Goal: Transaction & Acquisition: Purchase product/service

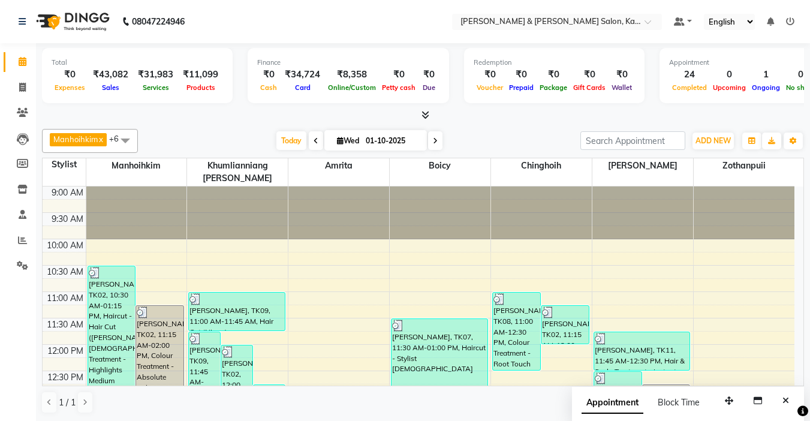
scroll to position [420, 0]
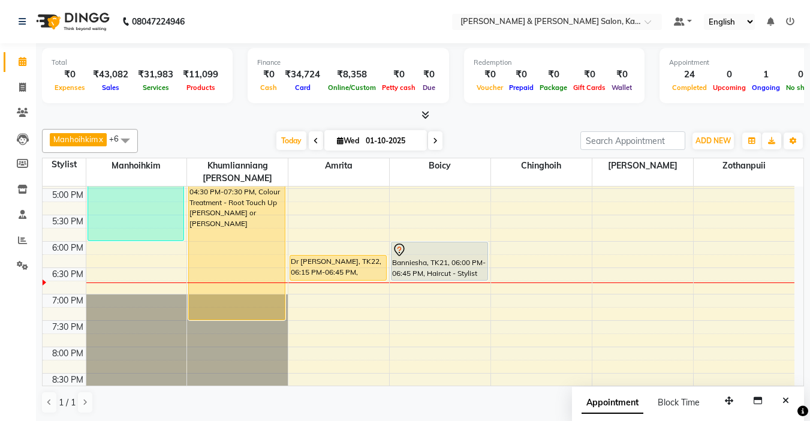
drag, startPoint x: 0, startPoint y: 0, endPoint x: 331, endPoint y: 231, distance: 404.3
drag, startPoint x: 331, startPoint y: 231, endPoint x: 490, endPoint y: 116, distance: 195.7
click at [490, 116] on div at bounding box center [423, 115] width 762 height 13
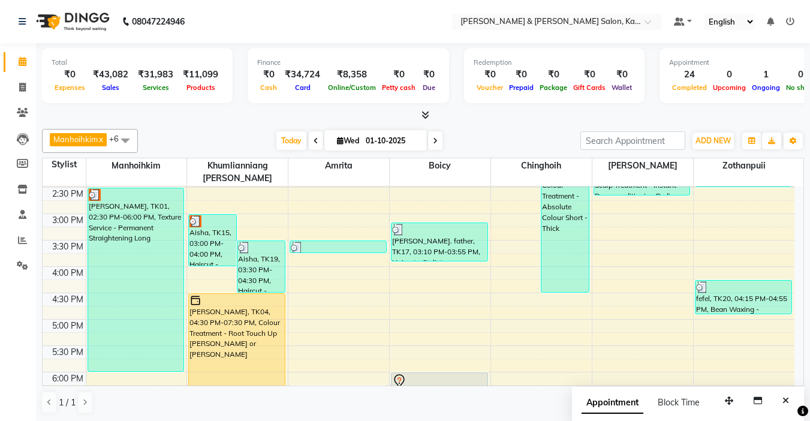
scroll to position [300, 0]
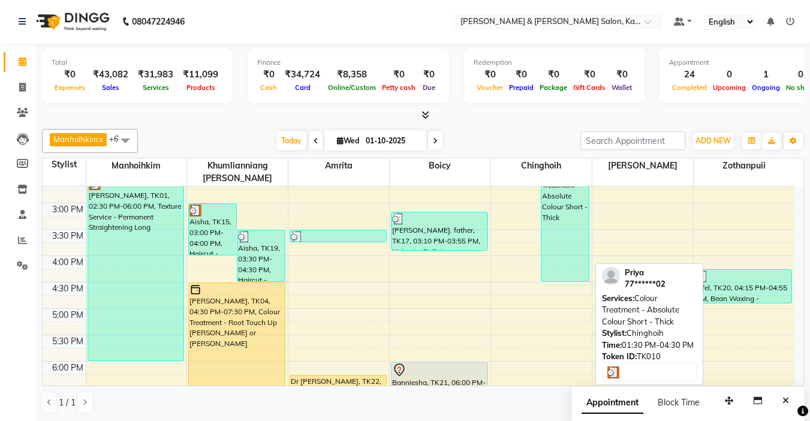
click at [573, 219] on div "Priya, TK10, 01:30 PM-04:30 PM, Colour Treatment - Absolute Colour Short - Thick" at bounding box center [564, 203] width 47 height 156
click at [570, 233] on div "Priya, TK10, 01:30 PM-04:30 PM, Colour Treatment - Absolute Colour Short - Thick" at bounding box center [564, 203] width 47 height 156
select select "3"
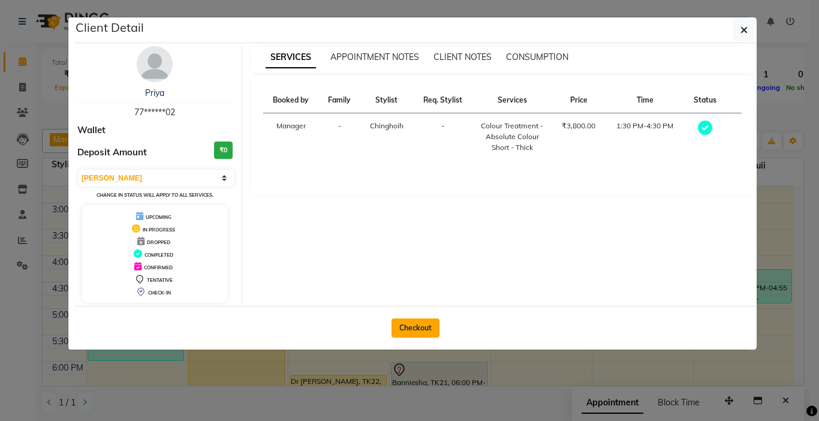
click at [426, 326] on button "Checkout" at bounding box center [415, 327] width 48 height 19
select select "service"
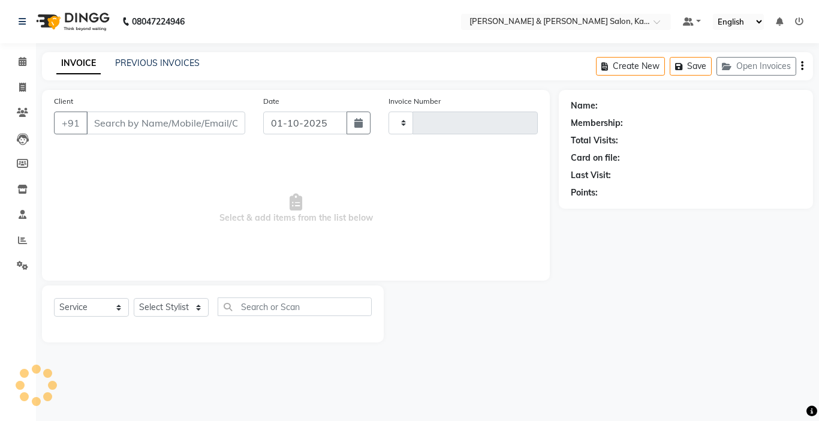
type input "1516"
select select "7750"
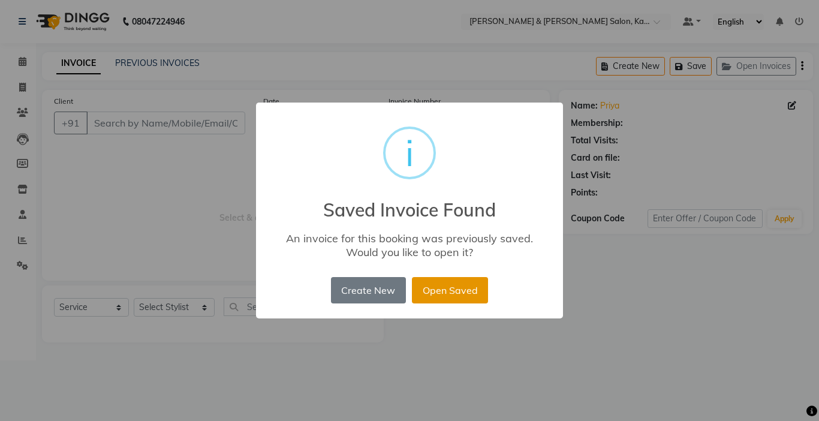
click at [454, 288] on button "Open Saved" at bounding box center [450, 290] width 76 height 26
type input "77******02"
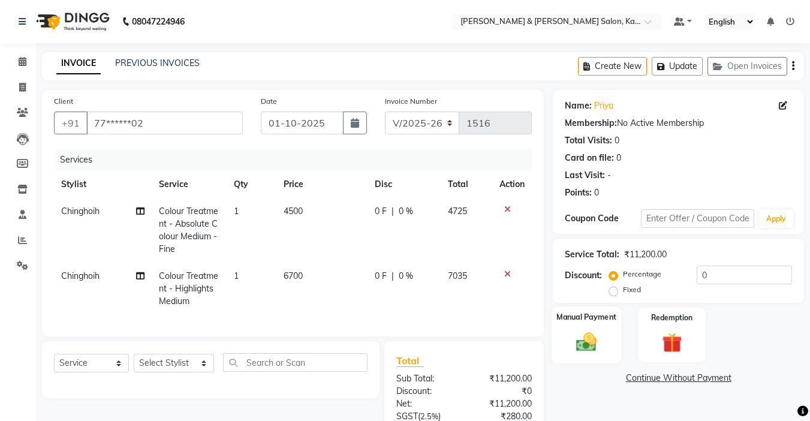
click at [591, 330] on img at bounding box center [586, 342] width 34 height 24
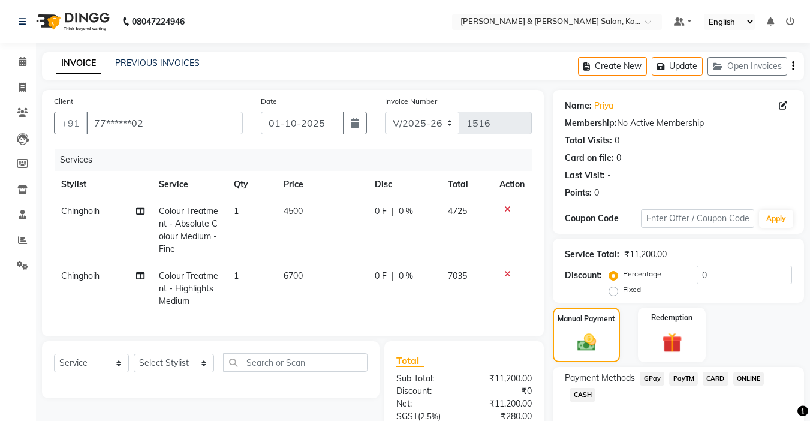
scroll to position [123, 0]
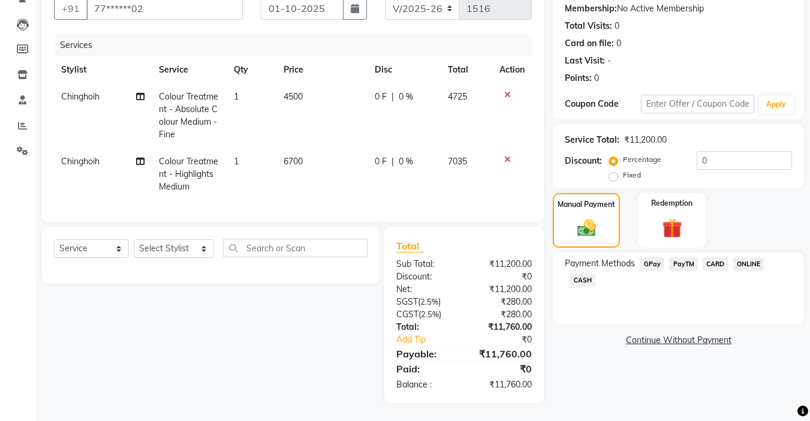
click at [706, 257] on span "CARD" at bounding box center [716, 264] width 26 height 14
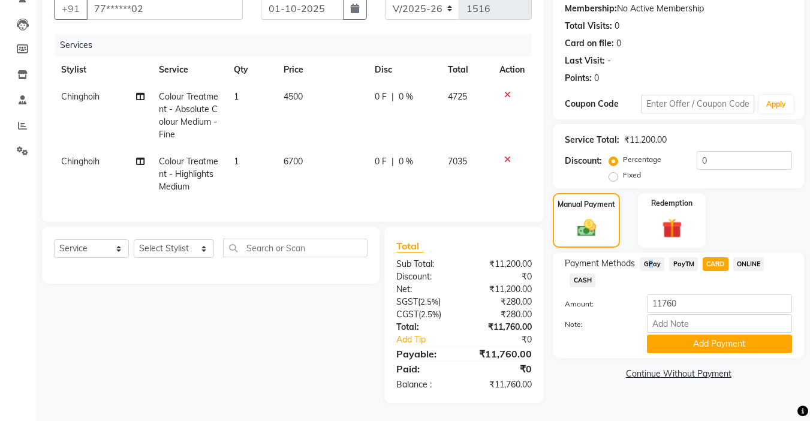
click at [646, 258] on span "GPay" at bounding box center [652, 264] width 25 height 14
click at [700, 335] on button "Add Payment" at bounding box center [719, 343] width 145 height 19
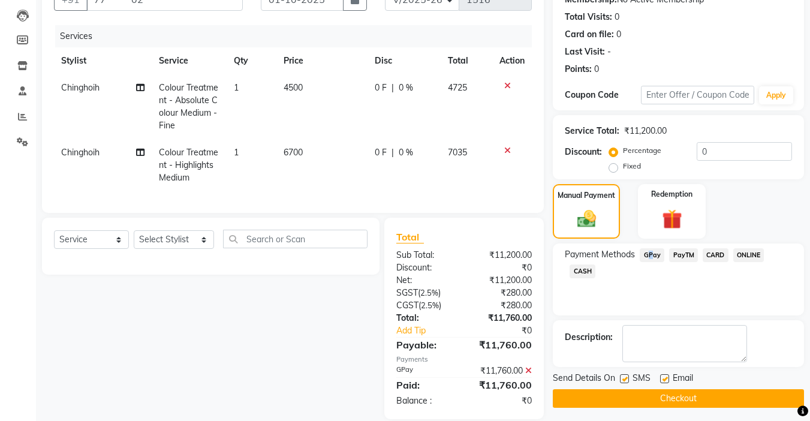
click at [632, 389] on button "Checkout" at bounding box center [678, 398] width 251 height 19
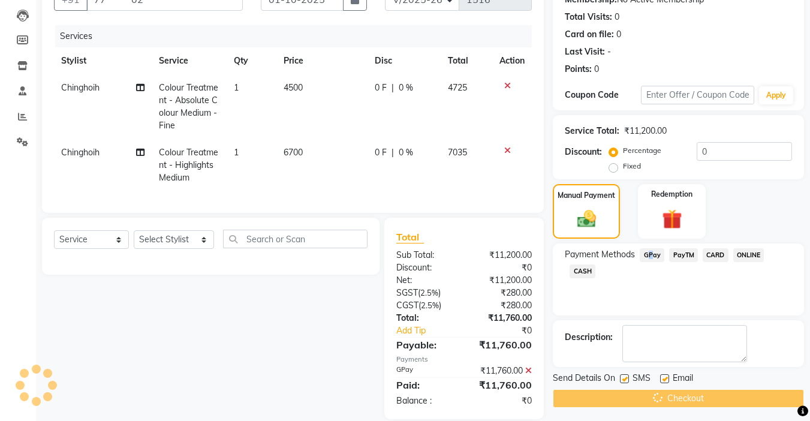
scroll to position [149, 0]
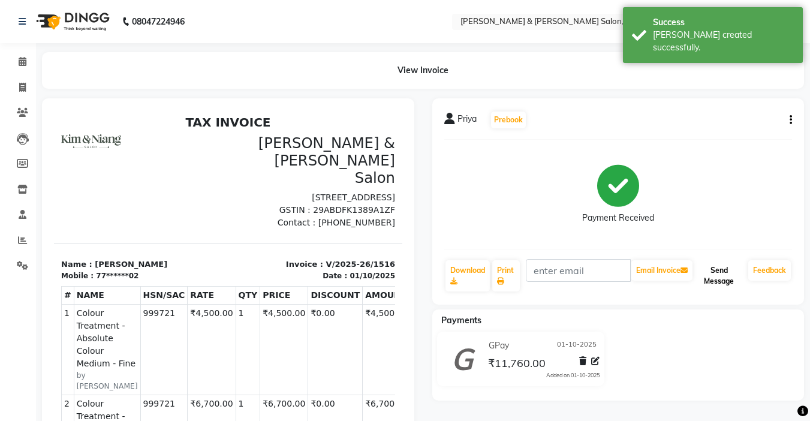
click at [719, 279] on button "Send Message" at bounding box center [719, 275] width 49 height 31
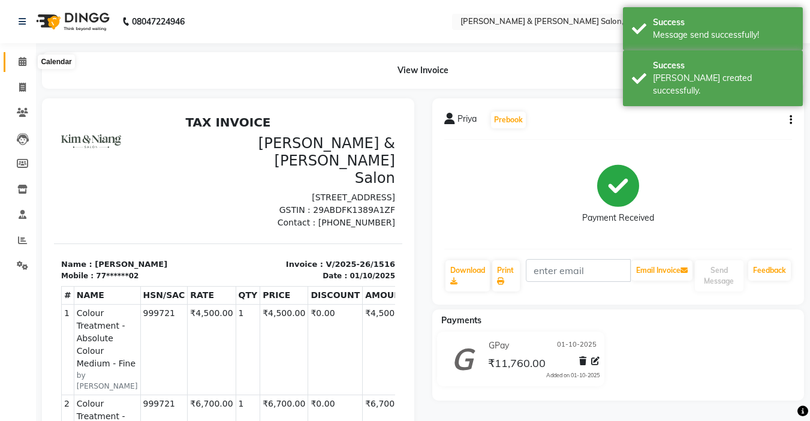
click at [20, 65] on icon at bounding box center [23, 61] width 8 height 9
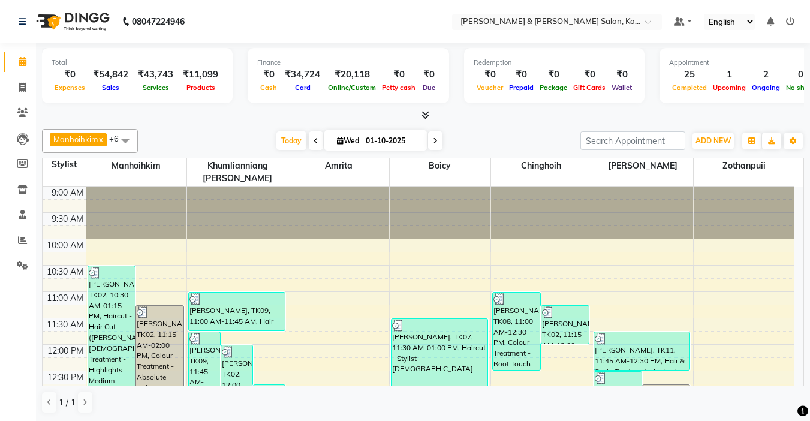
drag, startPoint x: 100, startPoint y: 92, endPoint x: 485, endPoint y: 157, distance: 390.3
click at [485, 158] on table "Stylist Manhoihkim Khumlianniang [PERSON_NAME] Amrita Boicy Chinghoih [PERSON_N…" at bounding box center [423, 272] width 762 height 228
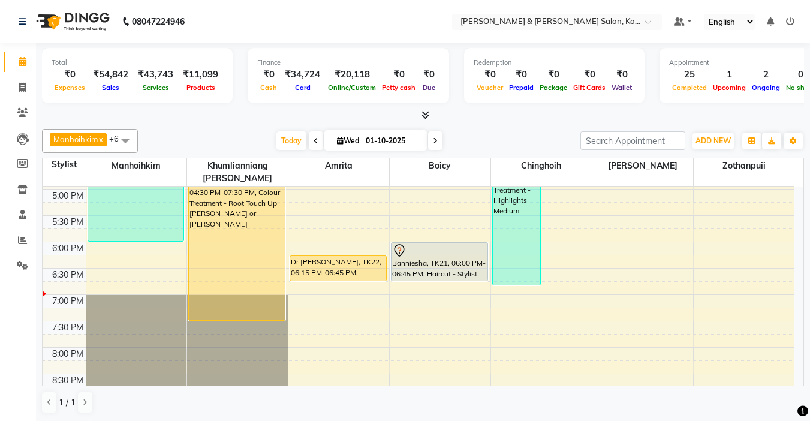
scroll to position [420, 0]
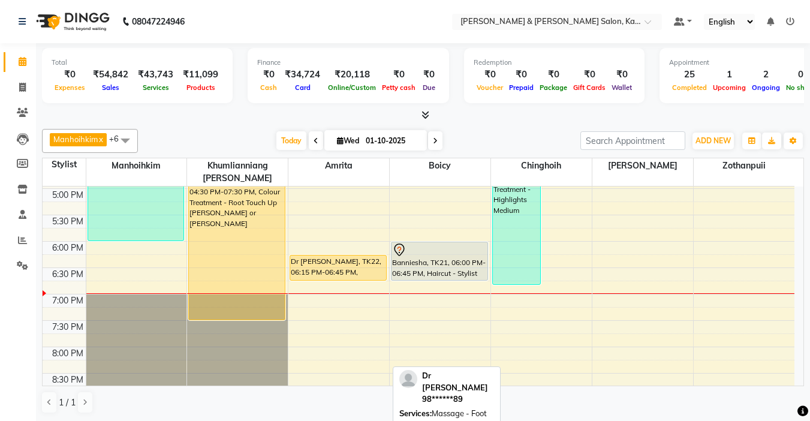
click at [323, 255] on div "Dr [PERSON_NAME], TK22, 06:15 PM-06:45 PM, Massage - Foot massage (30 min)" at bounding box center [338, 267] width 96 height 25
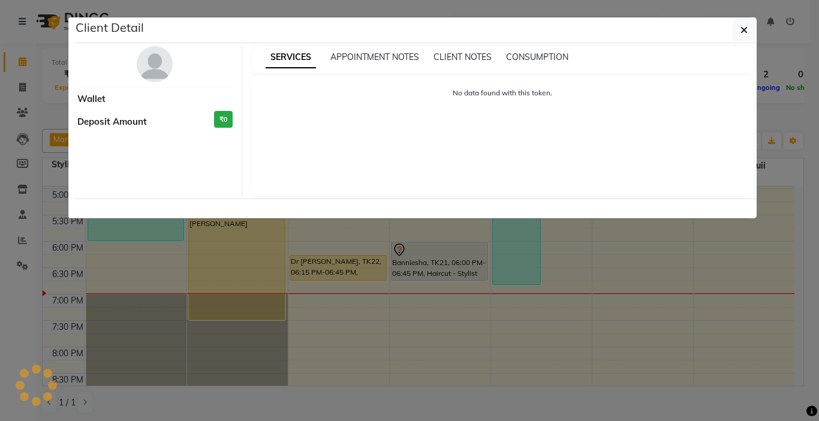
select select "1"
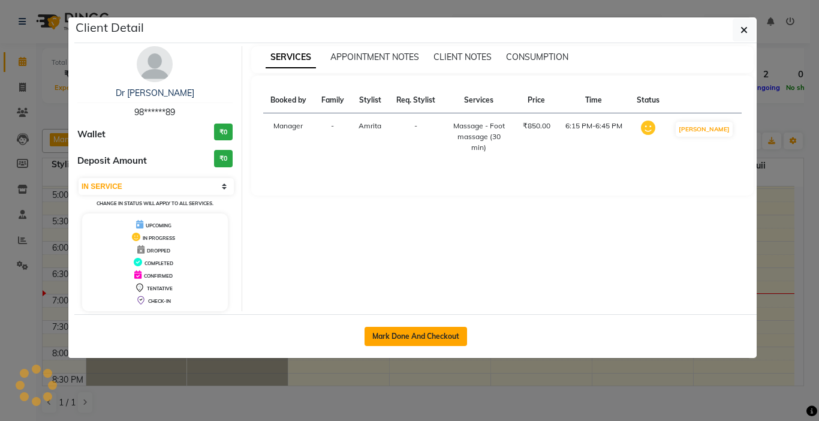
click at [421, 340] on button "Mark Done And Checkout" at bounding box center [415, 336] width 103 height 19
select select "7750"
select select "service"
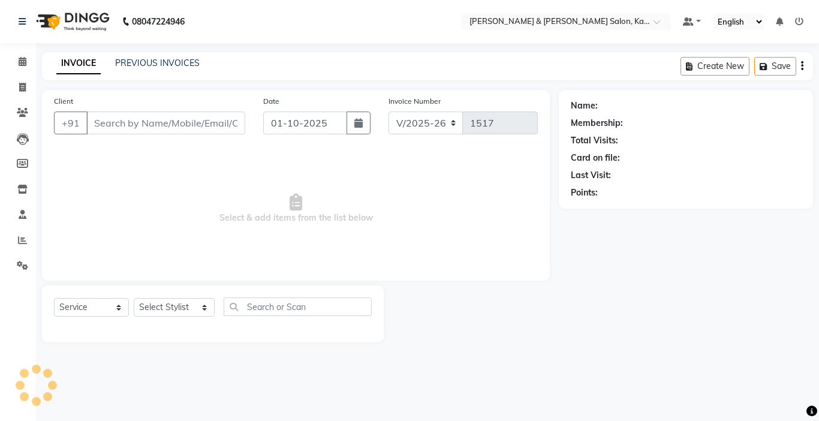
type input "98******89"
select select "72579"
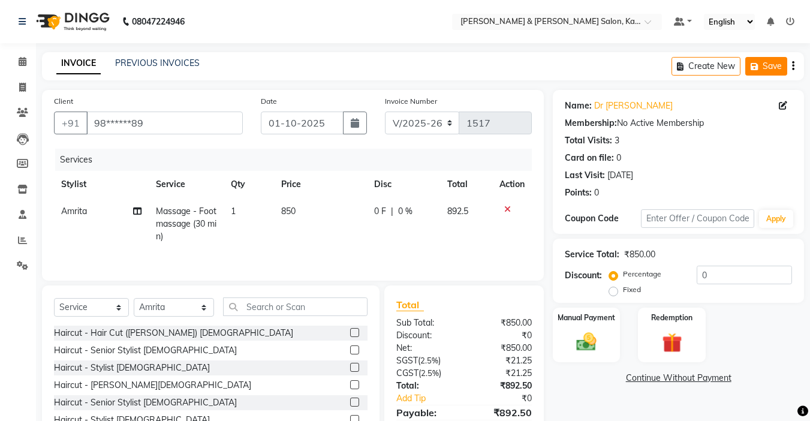
click at [762, 68] on button "Save" at bounding box center [766, 66] width 42 height 19
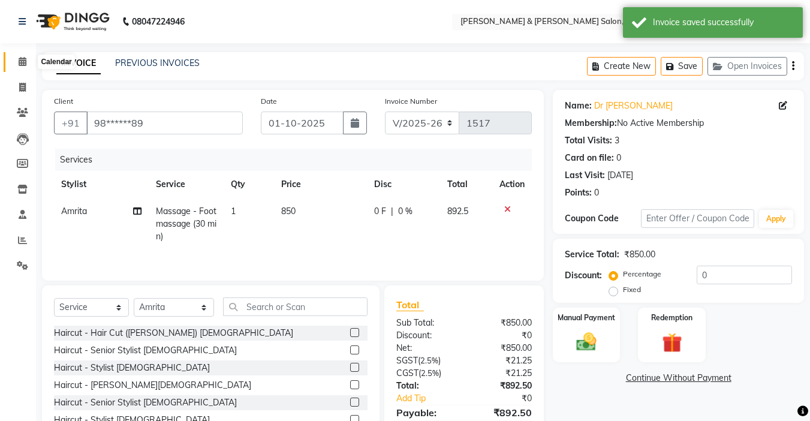
click at [19, 64] on icon at bounding box center [23, 61] width 8 height 9
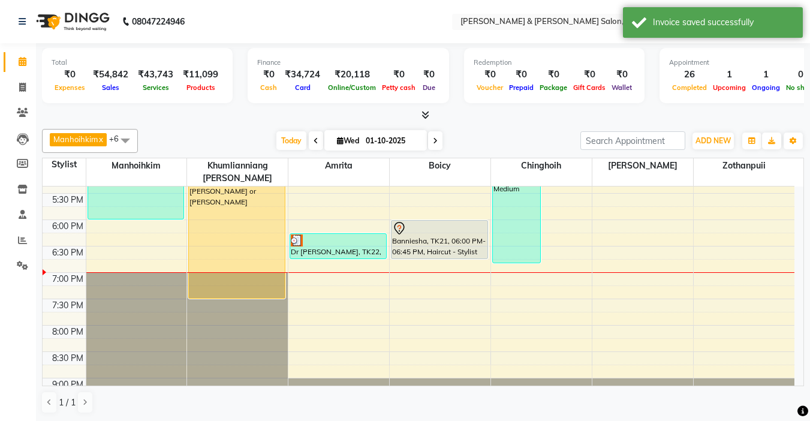
scroll to position [414, 0]
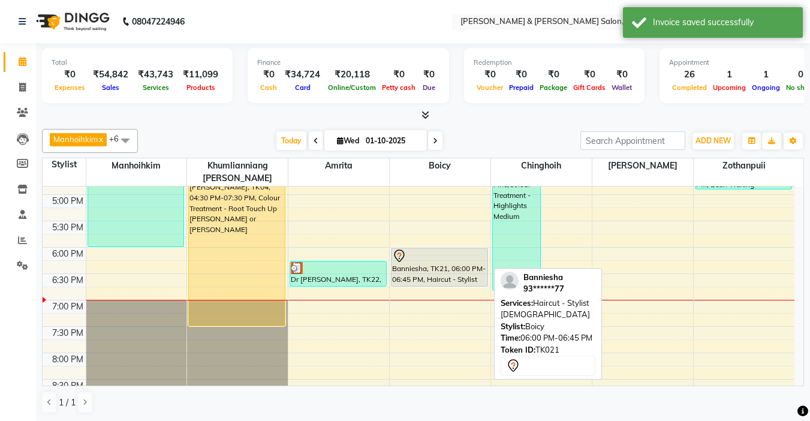
click at [447, 261] on div "Banniesha, TK21, 06:00 PM-06:45 PM, Haircut - Stylist [DEMOGRAPHIC_DATA]" at bounding box center [439, 267] width 96 height 38
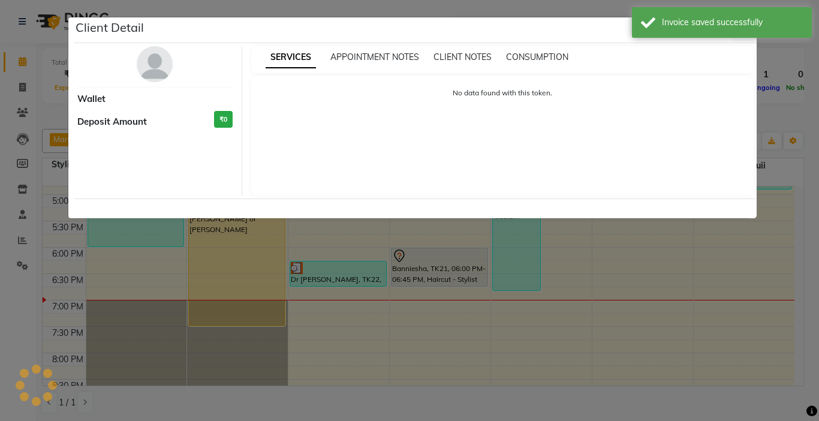
select select "7"
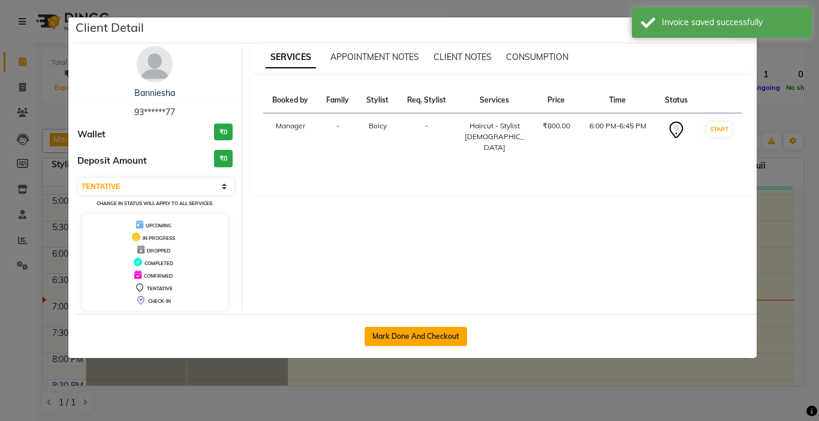
click at [406, 332] on button "Mark Done And Checkout" at bounding box center [415, 336] width 103 height 19
select select "service"
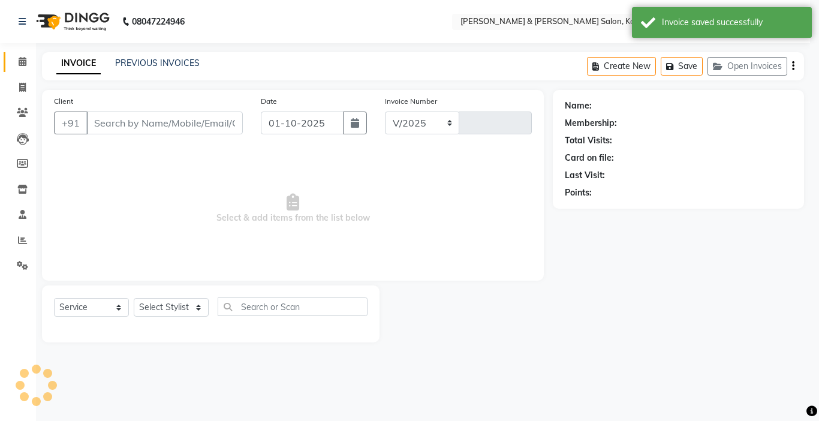
select select "7750"
type input "1517"
type input "93******77"
select select "71735"
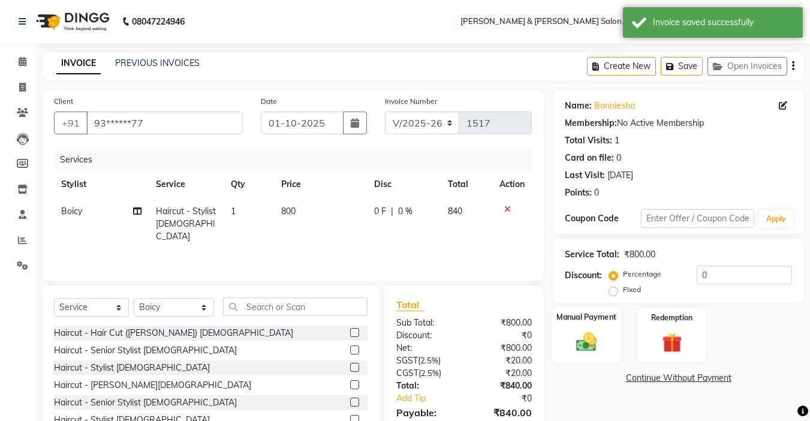
click at [581, 340] on img at bounding box center [586, 342] width 34 height 24
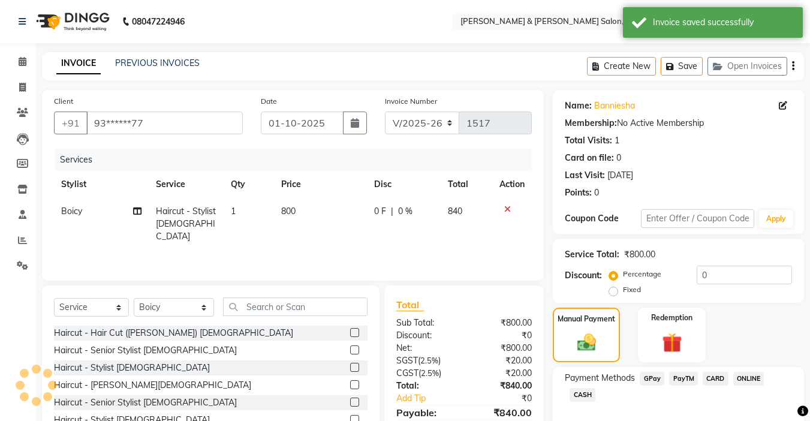
scroll to position [61, 0]
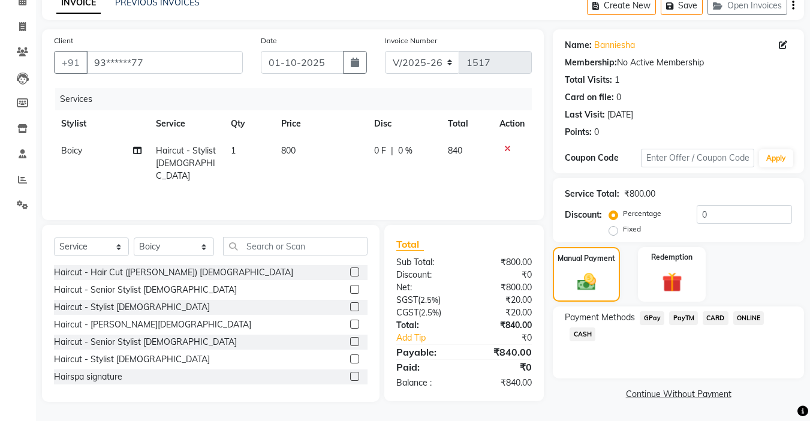
click at [711, 320] on span "CARD" at bounding box center [716, 318] width 26 height 14
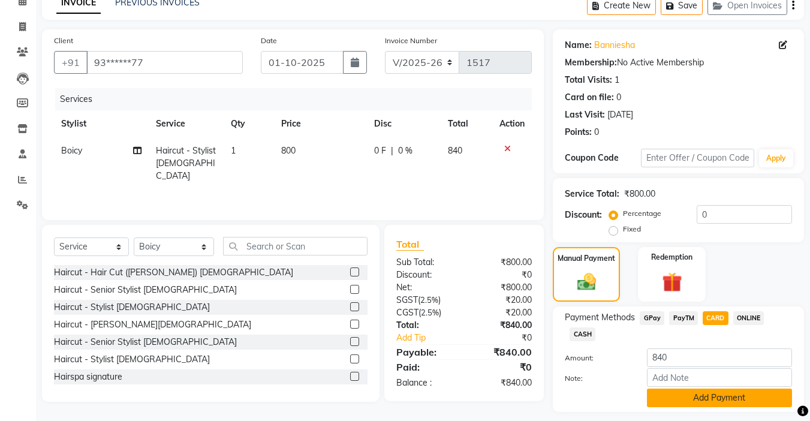
click at [690, 394] on button "Add Payment" at bounding box center [719, 397] width 145 height 19
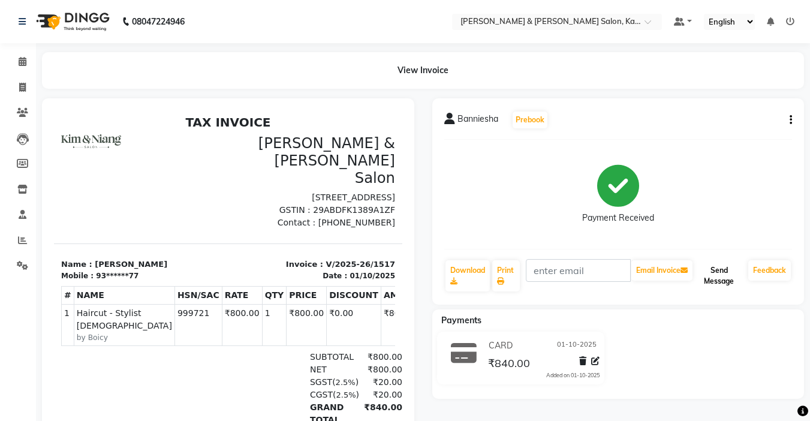
click at [718, 266] on button "Send Message" at bounding box center [719, 275] width 49 height 31
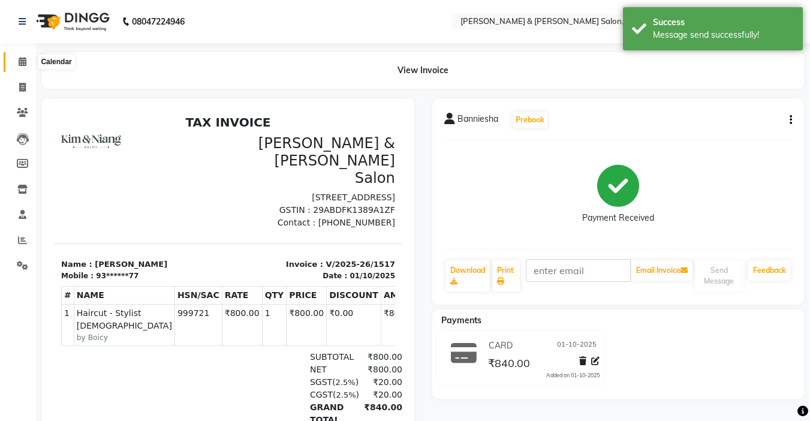
click at [19, 58] on icon at bounding box center [23, 61] width 8 height 9
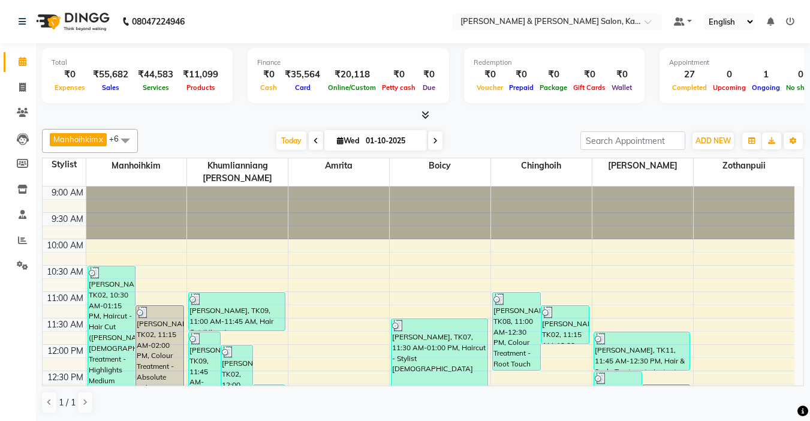
scroll to position [1, 0]
drag, startPoint x: 0, startPoint y: 69, endPoint x: 532, endPoint y: 119, distance: 534.0
click at [532, 119] on div at bounding box center [423, 114] width 762 height 13
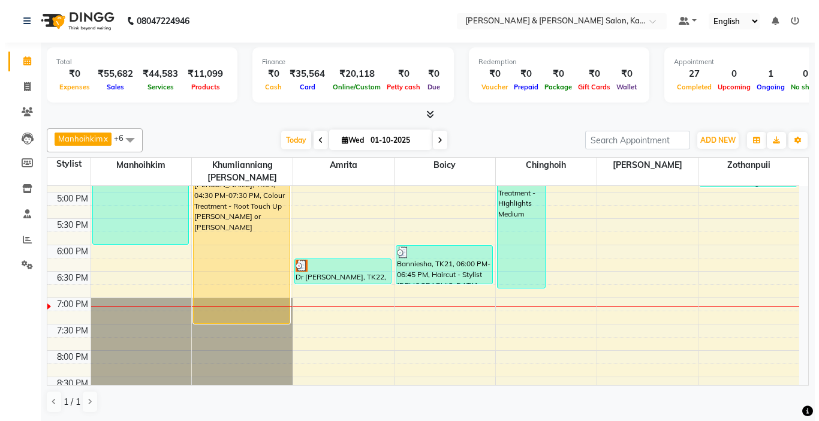
scroll to position [420, 0]
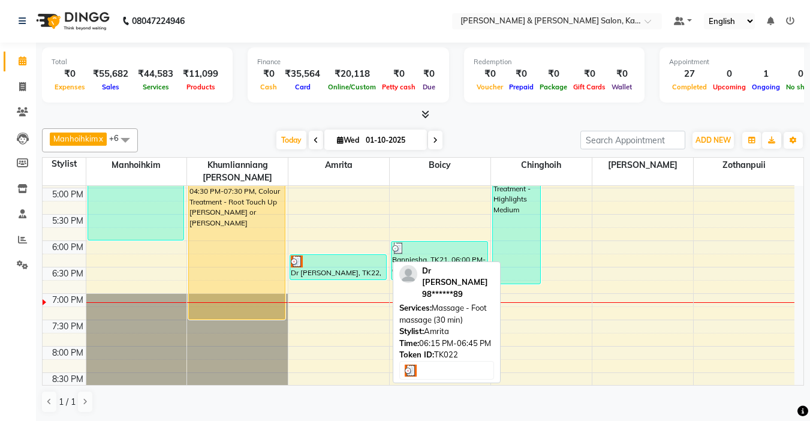
click at [317, 255] on div at bounding box center [338, 261] width 95 height 12
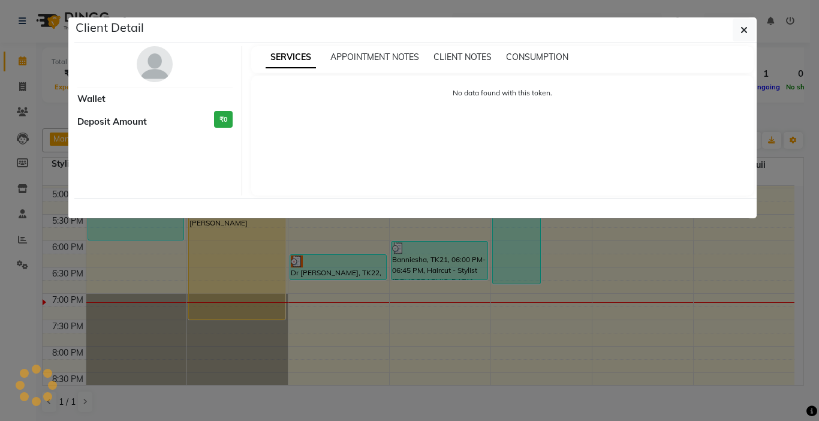
select select "3"
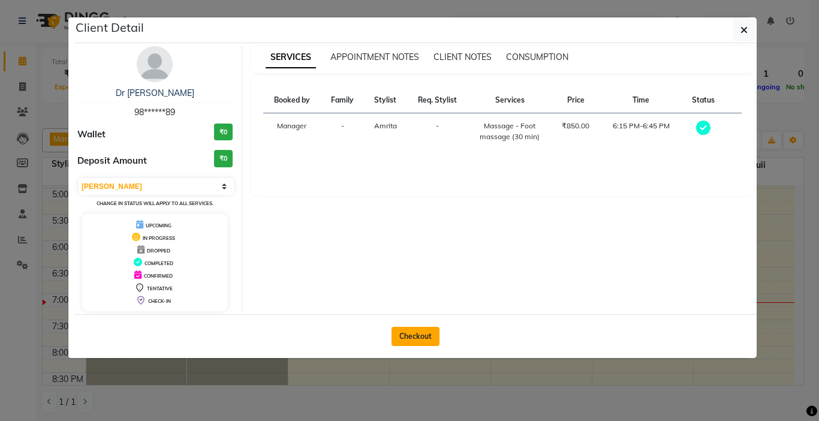
click at [427, 333] on button "Checkout" at bounding box center [415, 336] width 48 height 19
select select "7750"
select select "service"
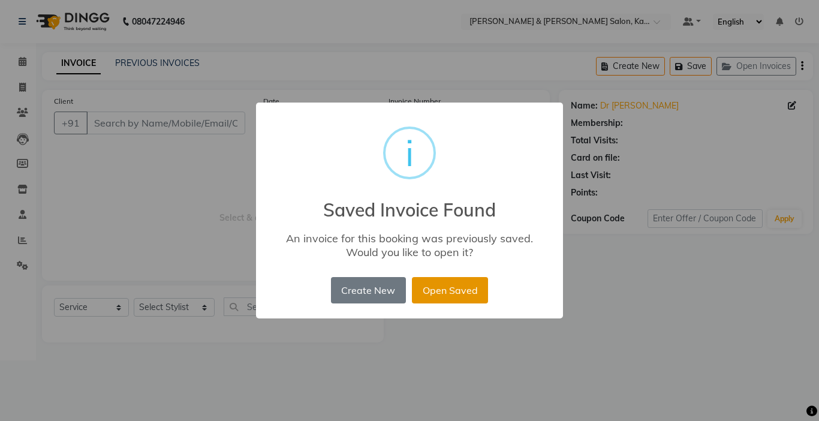
click at [445, 290] on button "Open Saved" at bounding box center [450, 290] width 76 height 26
type input "98******89"
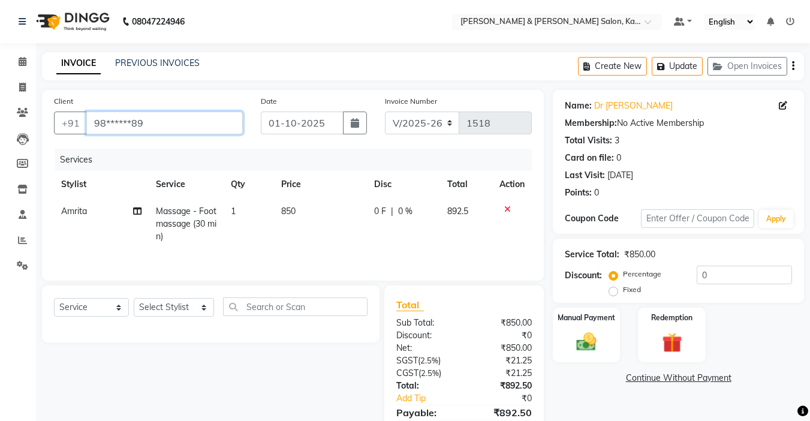
scroll to position [59, 0]
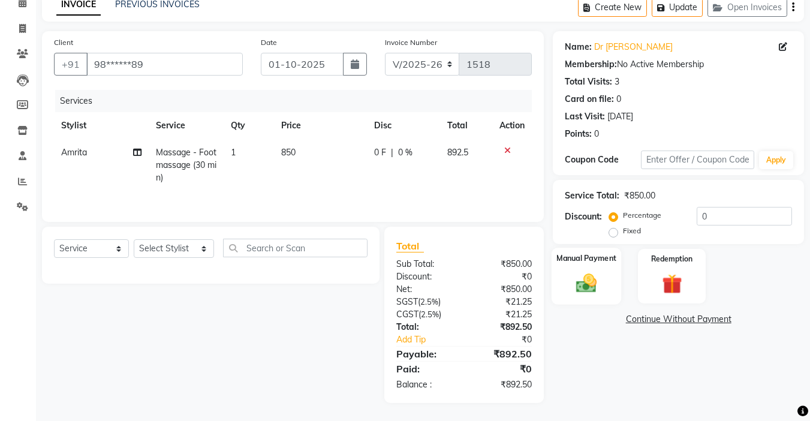
click at [594, 284] on img at bounding box center [586, 283] width 34 height 24
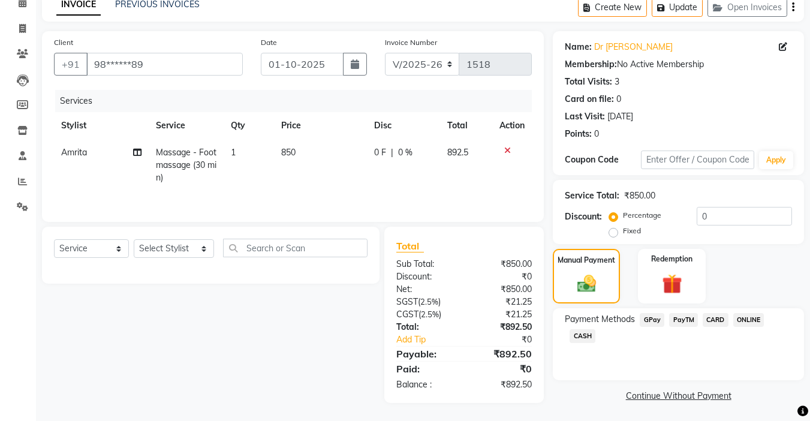
click at [652, 316] on span "GPay" at bounding box center [652, 320] width 25 height 14
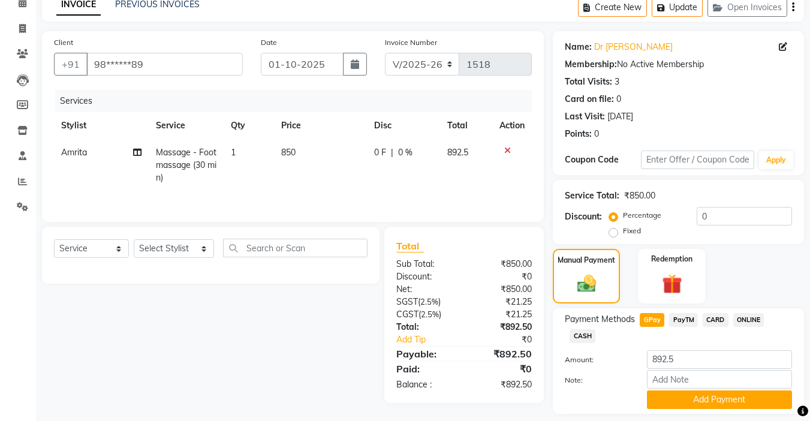
click at [728, 390] on button "Add Payment" at bounding box center [719, 399] width 145 height 19
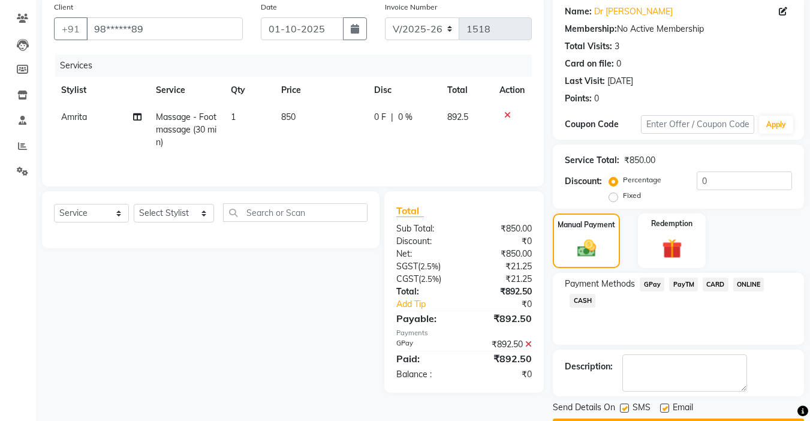
scroll to position [128, 0]
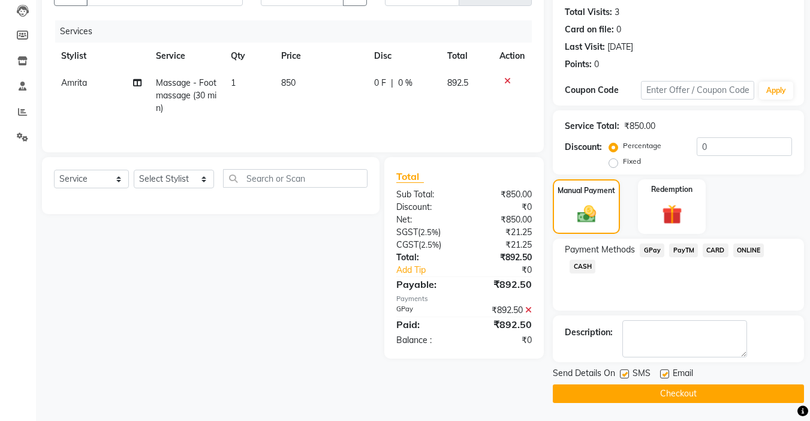
click at [700, 396] on button "Checkout" at bounding box center [678, 393] width 251 height 19
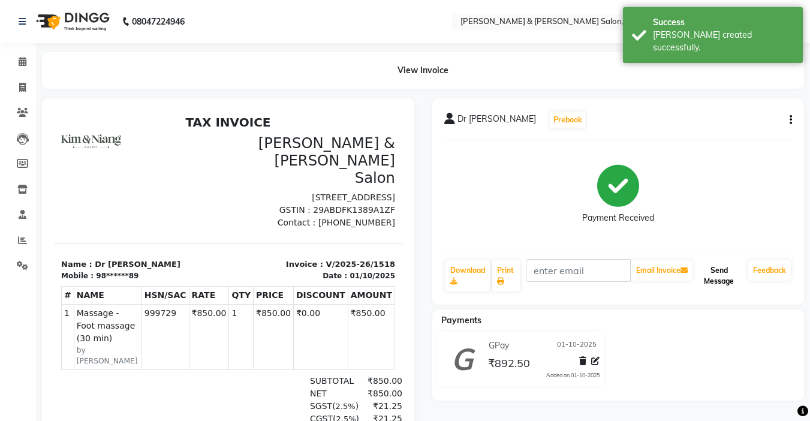
click at [718, 284] on button "Send Message" at bounding box center [719, 275] width 49 height 31
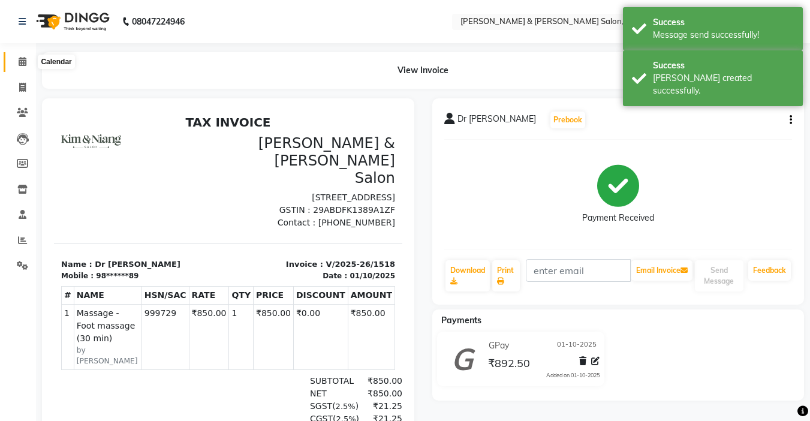
click at [29, 56] on span at bounding box center [22, 62] width 21 height 14
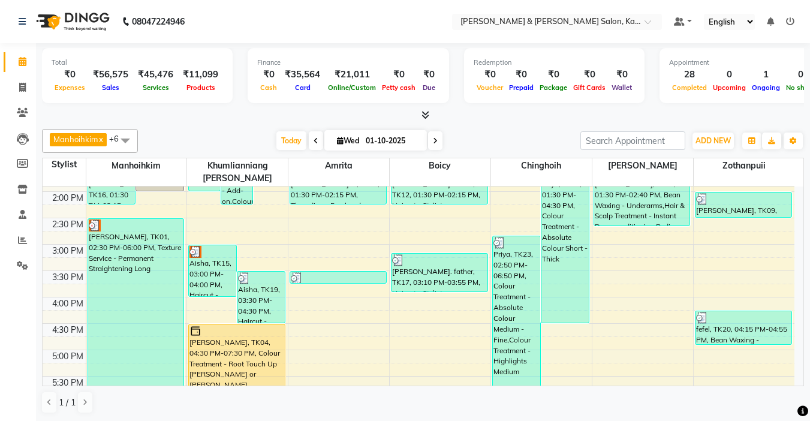
scroll to position [360, 0]
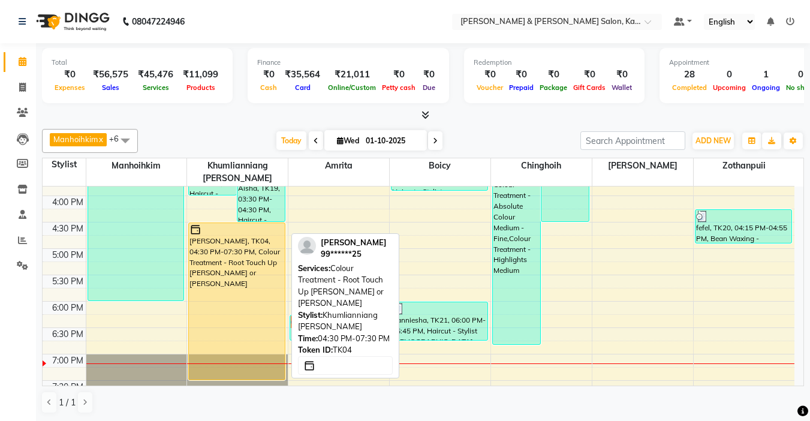
click at [219, 257] on div "[PERSON_NAME], TK04, 04:30 PM-07:30 PM, Colour Treatment - Root Touch Up [PERSO…" at bounding box center [237, 301] width 96 height 156
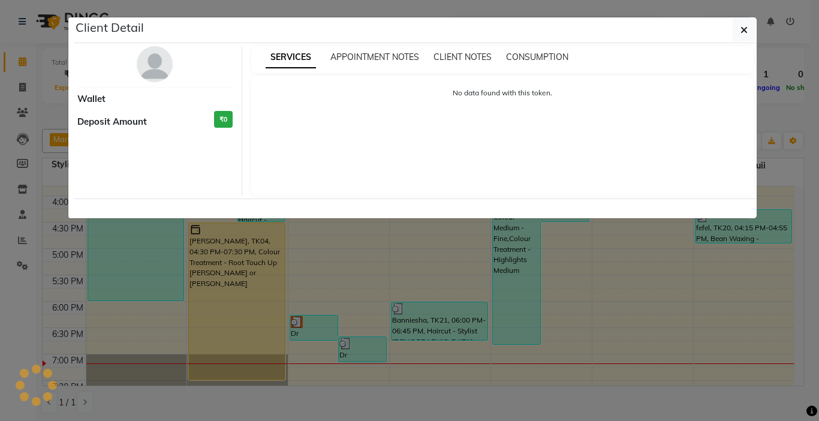
select select "1"
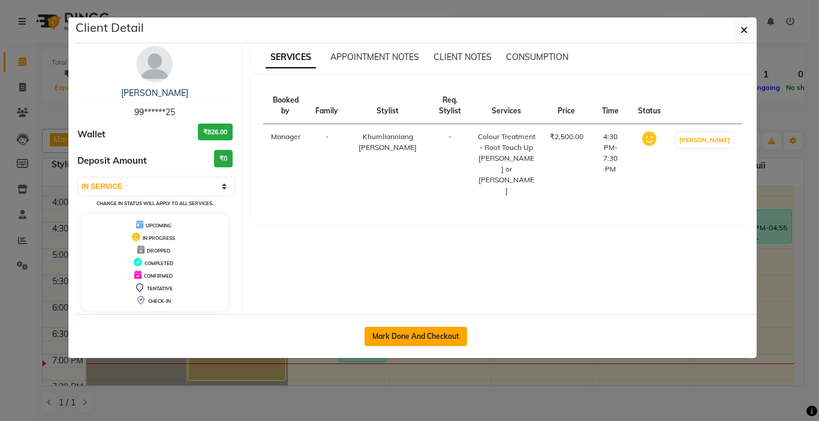
click at [408, 335] on button "Mark Done And Checkout" at bounding box center [415, 336] width 103 height 19
select select "7750"
select select "service"
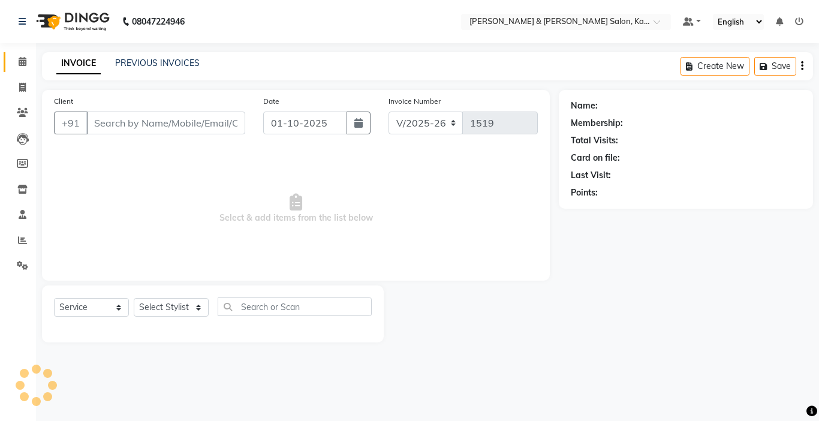
type input "99******25"
select select "70737"
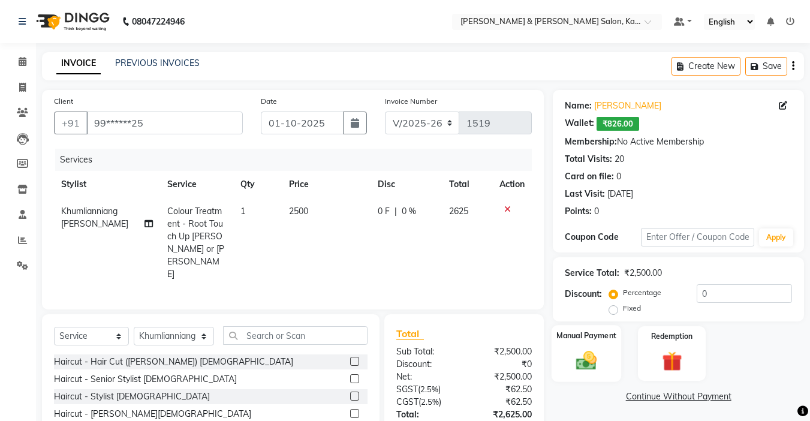
click at [584, 357] on img at bounding box center [586, 360] width 34 height 24
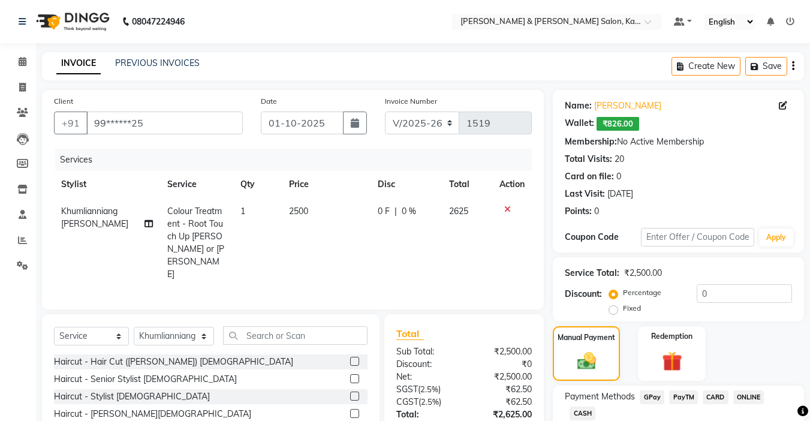
scroll to position [79, 0]
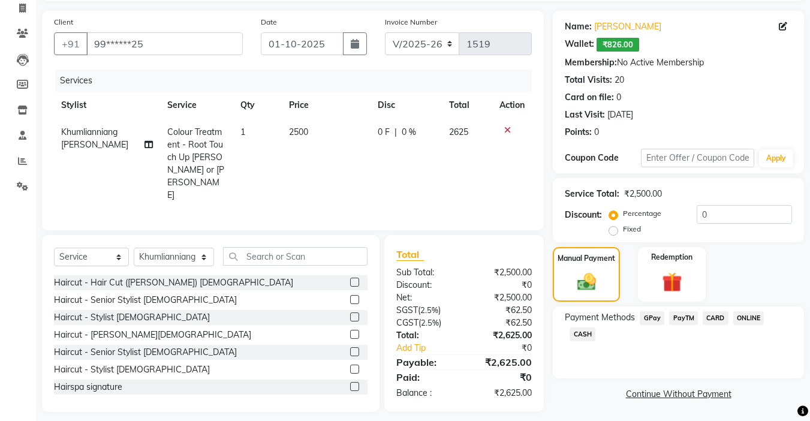
click at [655, 314] on span "GPay" at bounding box center [652, 318] width 25 height 14
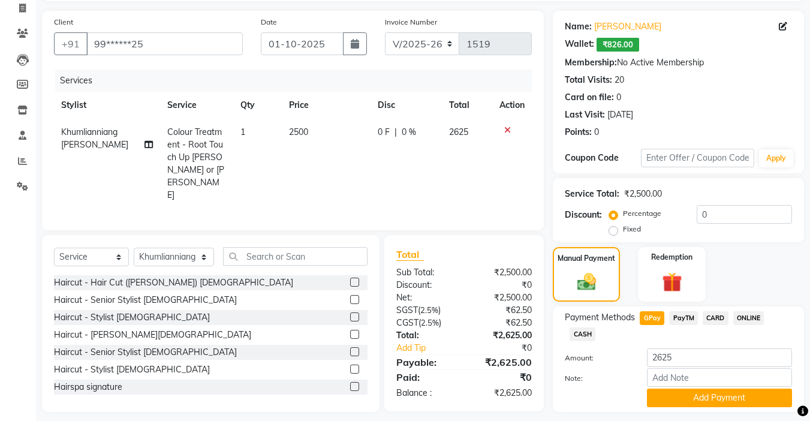
click at [709, 317] on span "CARD" at bounding box center [716, 318] width 26 height 14
click at [647, 315] on span "GPay" at bounding box center [652, 318] width 25 height 14
click at [676, 314] on span "PayTM" at bounding box center [683, 318] width 29 height 14
click at [653, 321] on span "GPay" at bounding box center [652, 318] width 25 height 14
click at [690, 396] on button "Add Payment" at bounding box center [719, 397] width 145 height 19
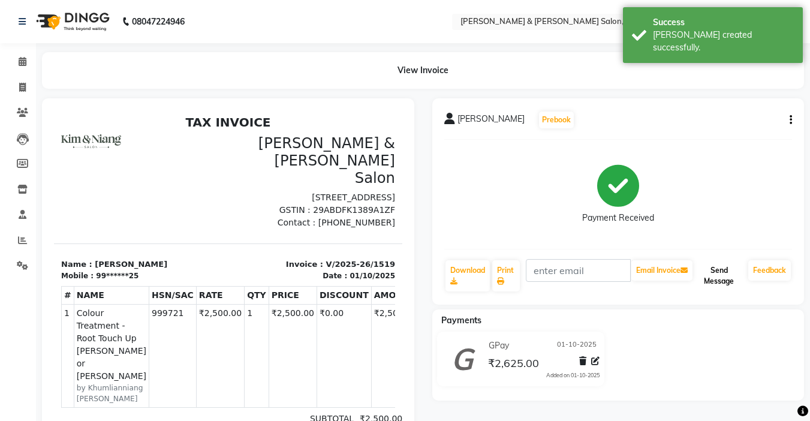
click at [715, 272] on button "Send Message" at bounding box center [719, 275] width 49 height 31
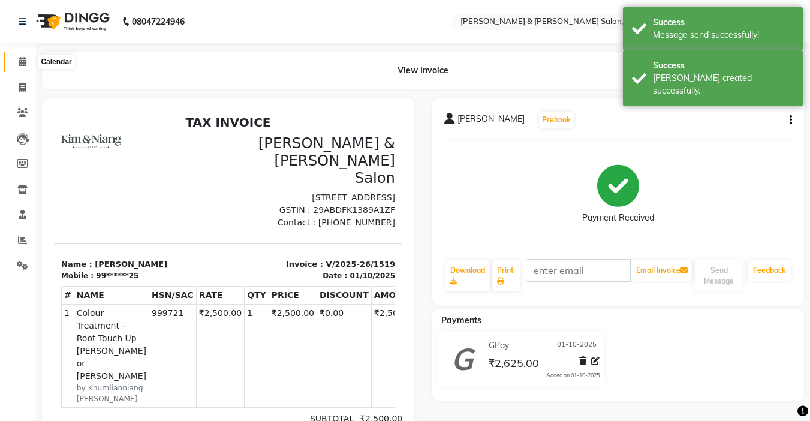
click at [24, 61] on icon at bounding box center [23, 61] width 8 height 9
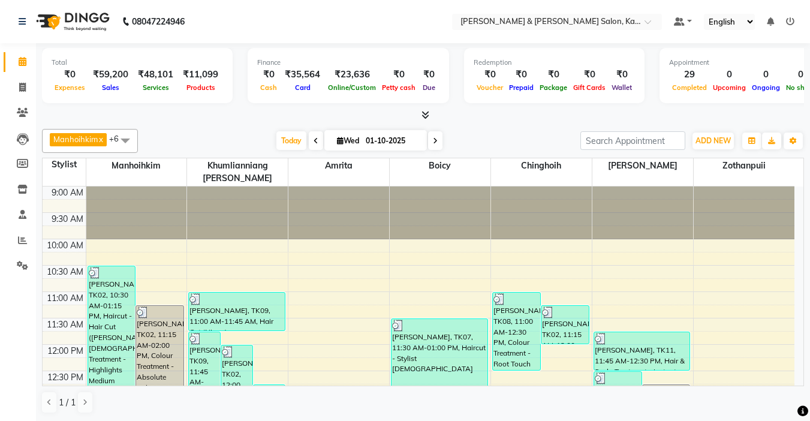
scroll to position [1, 0]
drag, startPoint x: 24, startPoint y: 61, endPoint x: 224, endPoint y: 137, distance: 213.6
click at [224, 137] on div "[DATE] [DATE]" at bounding box center [359, 140] width 430 height 18
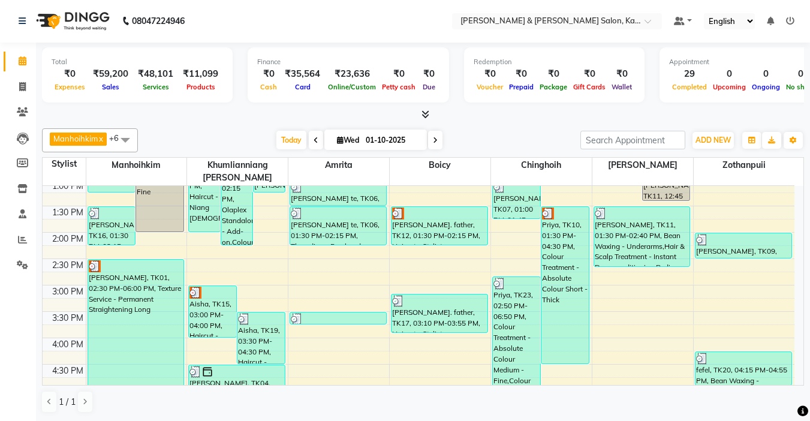
scroll to position [300, 0]
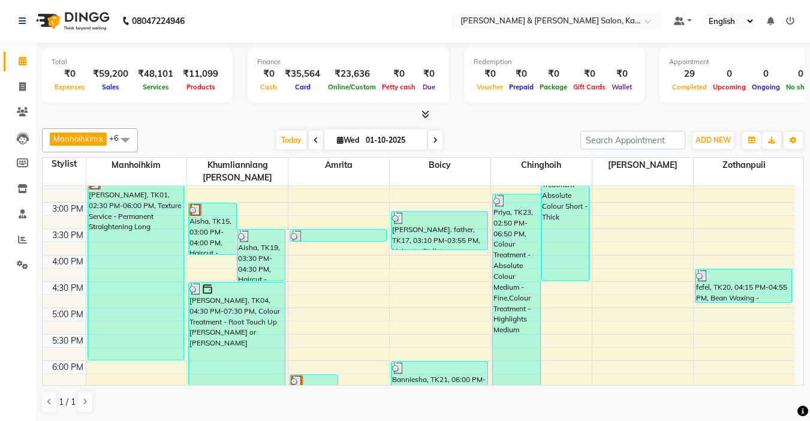
click at [433, 141] on icon at bounding box center [435, 140] width 5 height 7
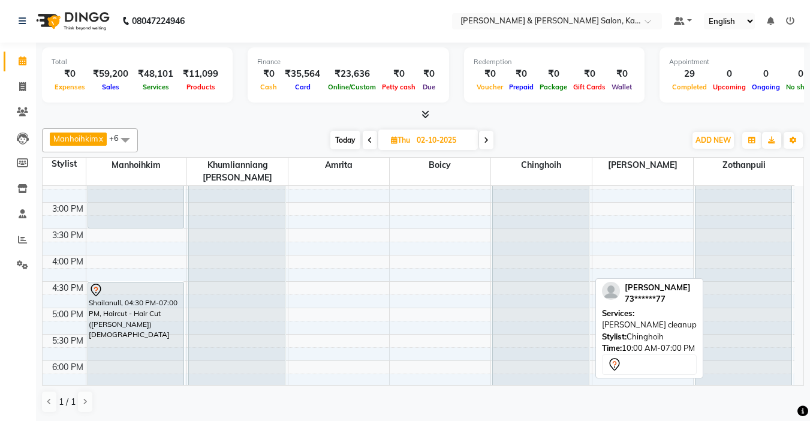
scroll to position [360, 0]
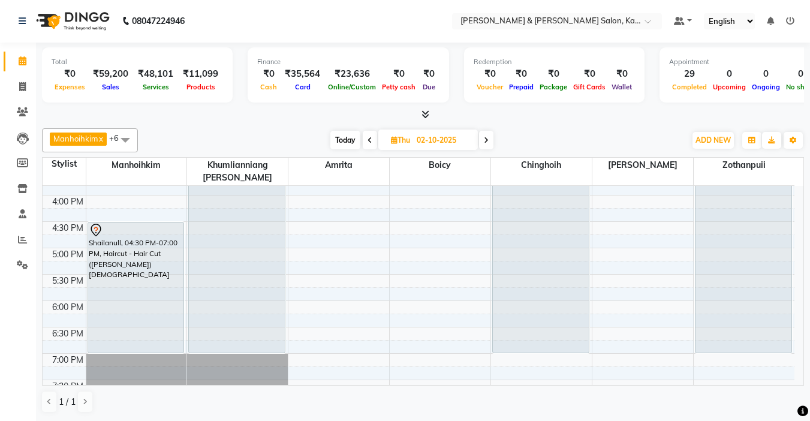
drag, startPoint x: 295, startPoint y: 241, endPoint x: 206, endPoint y: 130, distance: 142.0
click at [206, 130] on div "Manhoihkim x Amrita x [PERSON_NAME] x Khumlianniang [PERSON_NAME] x Zothanpuii …" at bounding box center [423, 140] width 762 height 24
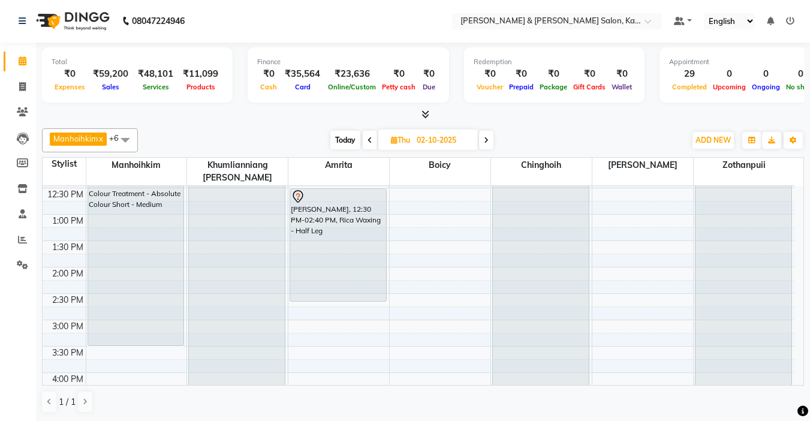
scroll to position [180, 0]
click at [334, 143] on span "Today" at bounding box center [345, 140] width 30 height 19
type input "01-10-2025"
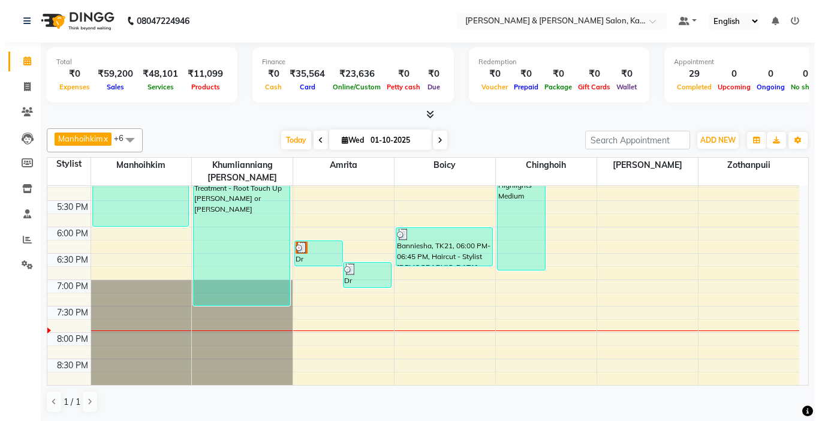
scroll to position [294, 0]
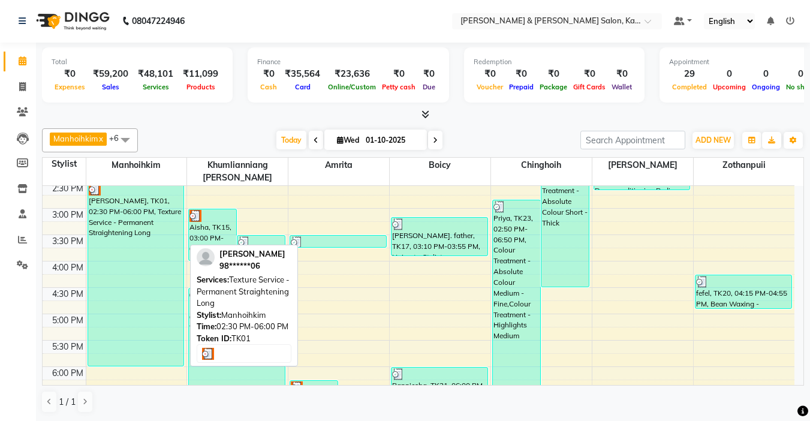
click at [120, 221] on div "[PERSON_NAME], TK01, 02:30 PM-06:00 PM, Texture Service - Permanent Straighteni…" at bounding box center [136, 274] width 96 height 183
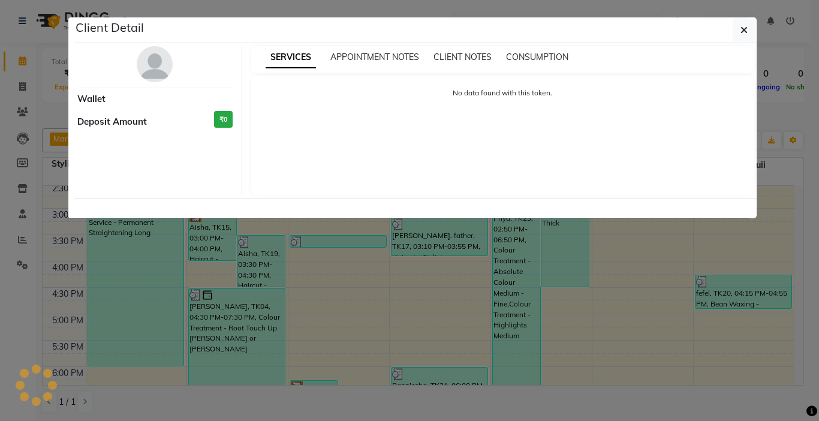
select select "3"
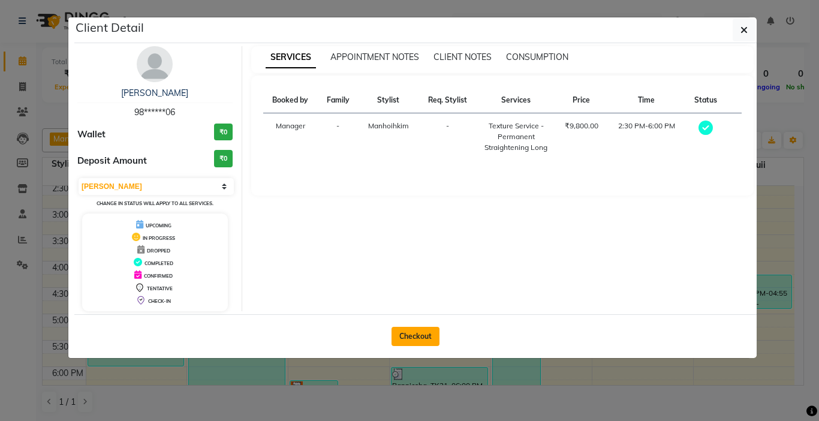
click at [408, 331] on button "Checkout" at bounding box center [415, 336] width 48 height 19
select select "7750"
select select "service"
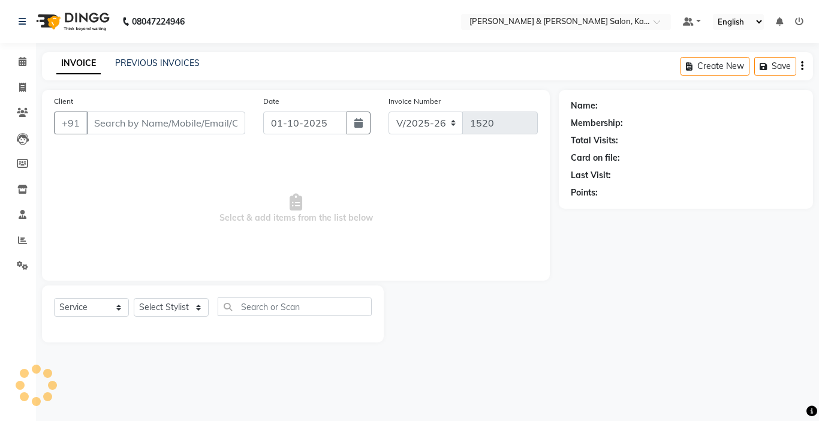
type input "98******06"
select select "70736"
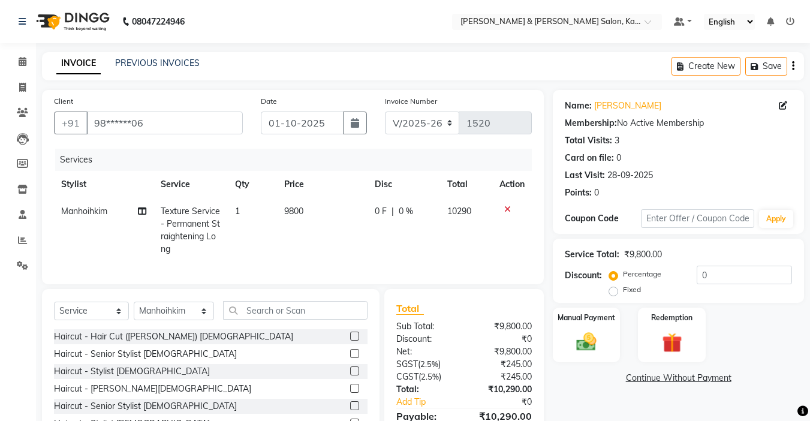
click at [508, 210] on icon at bounding box center [507, 209] width 7 height 8
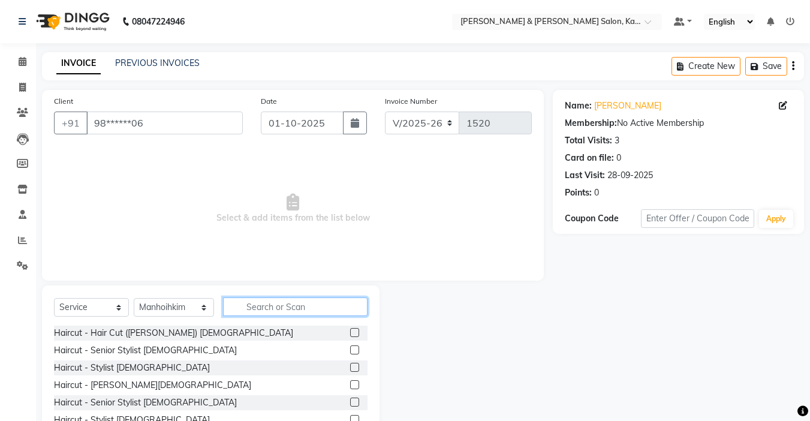
click at [285, 306] on input "text" at bounding box center [295, 306] width 144 height 19
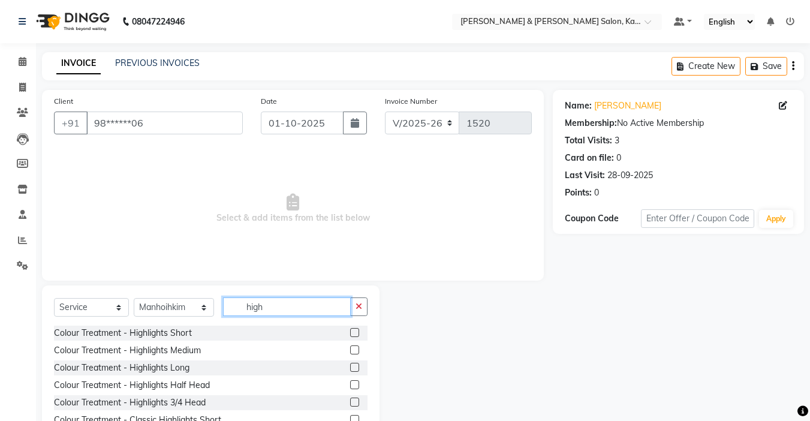
type input "high"
click at [350, 346] on label at bounding box center [354, 349] width 9 height 9
click at [350, 346] on input "checkbox" at bounding box center [354, 350] width 8 height 8
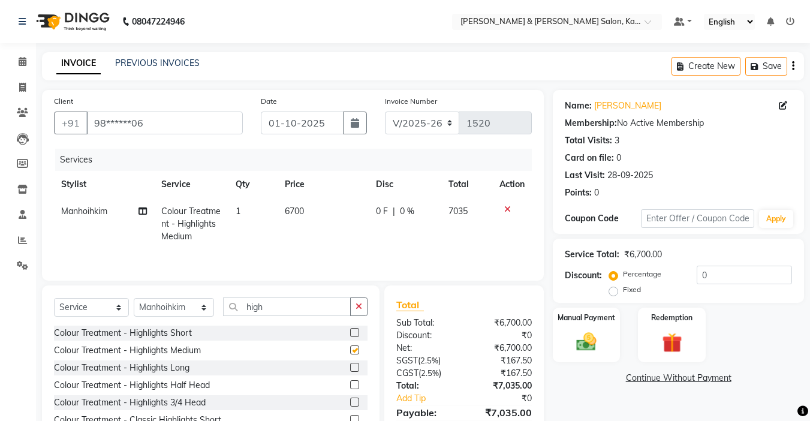
checkbox input "false"
click at [292, 208] on span "6700" at bounding box center [294, 211] width 19 height 11
select select "70736"
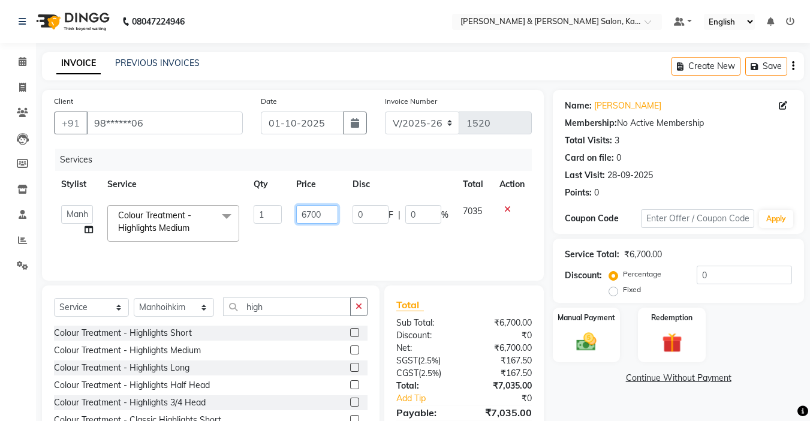
click at [309, 215] on input "6700" at bounding box center [316, 214] width 41 height 19
click at [315, 212] on input "6700" at bounding box center [316, 214] width 41 height 19
click at [314, 219] on input "6700" at bounding box center [316, 214] width 41 height 19
type input "8800"
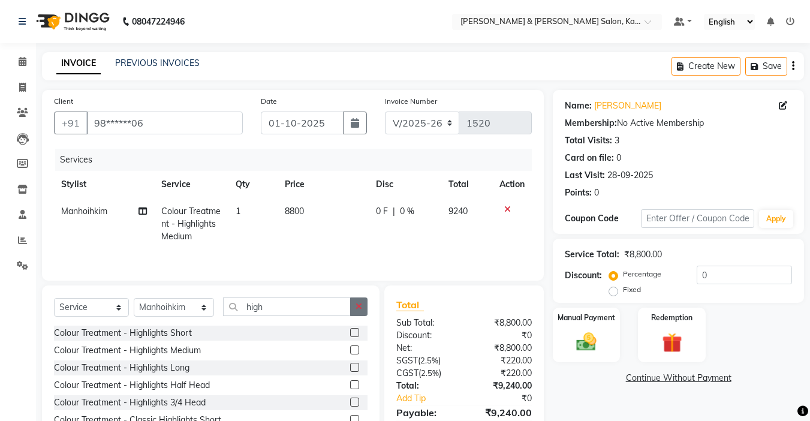
click at [356, 309] on icon "button" at bounding box center [358, 306] width 7 height 8
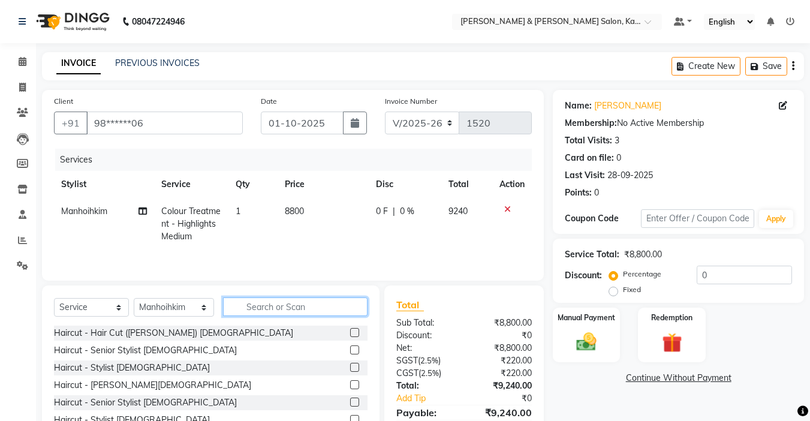
click at [247, 306] on input "text" at bounding box center [295, 306] width 144 height 19
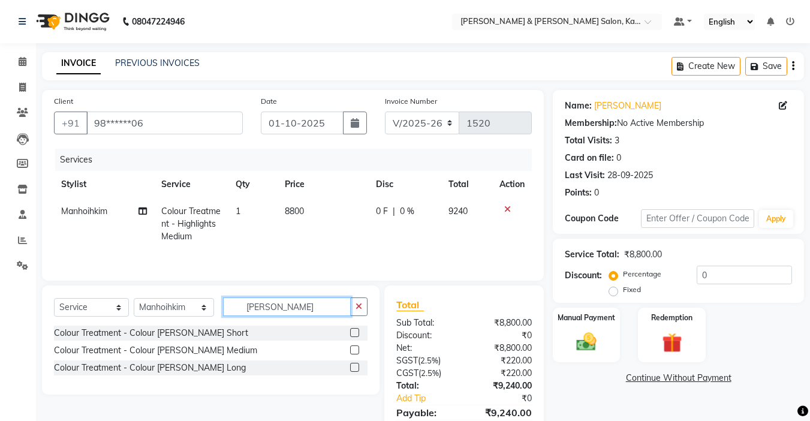
type input "[PERSON_NAME]"
click at [358, 350] on label at bounding box center [354, 349] width 9 height 9
click at [358, 350] on input "checkbox" at bounding box center [354, 350] width 8 height 8
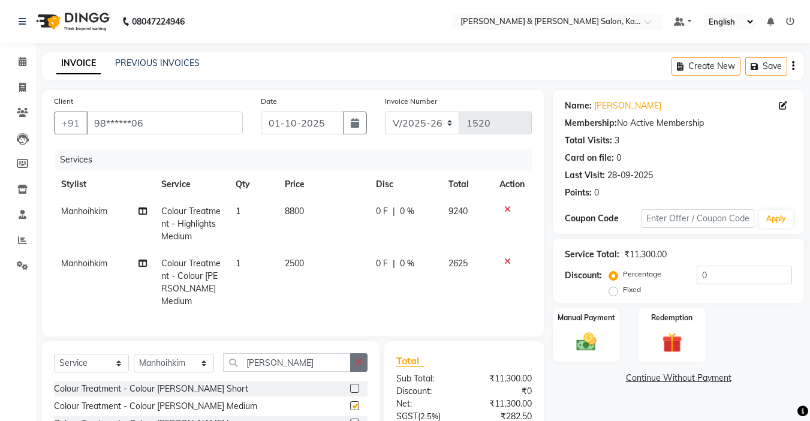
checkbox input "false"
click at [359, 418] on label at bounding box center [354, 422] width 9 height 9
click at [358, 420] on input "checkbox" at bounding box center [354, 424] width 8 height 8
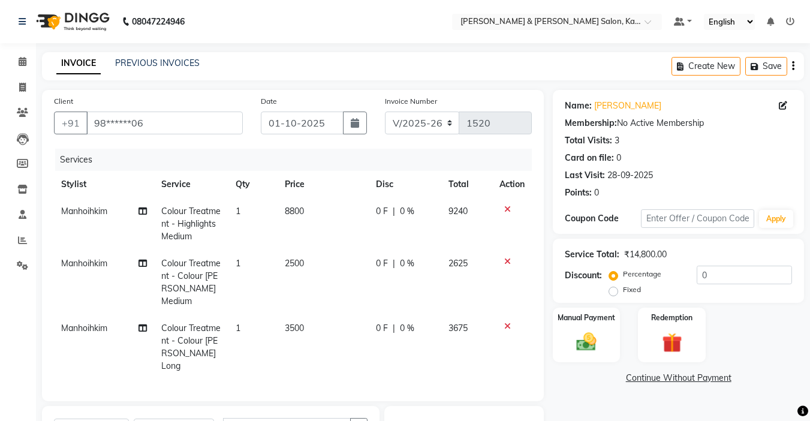
checkbox input "false"
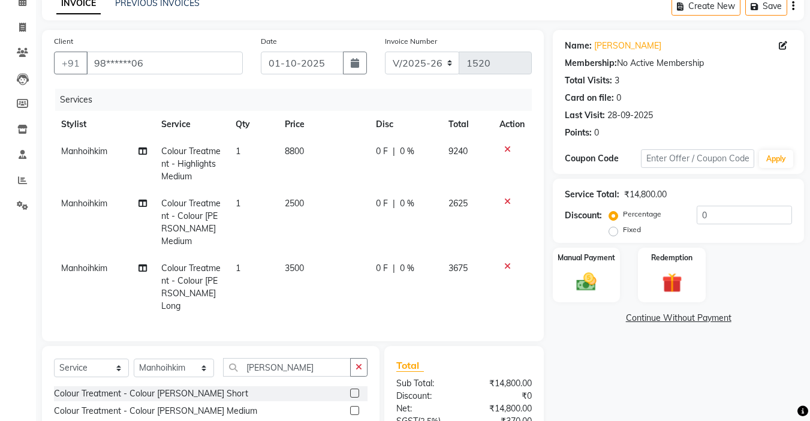
click at [507, 201] on icon at bounding box center [507, 201] width 7 height 8
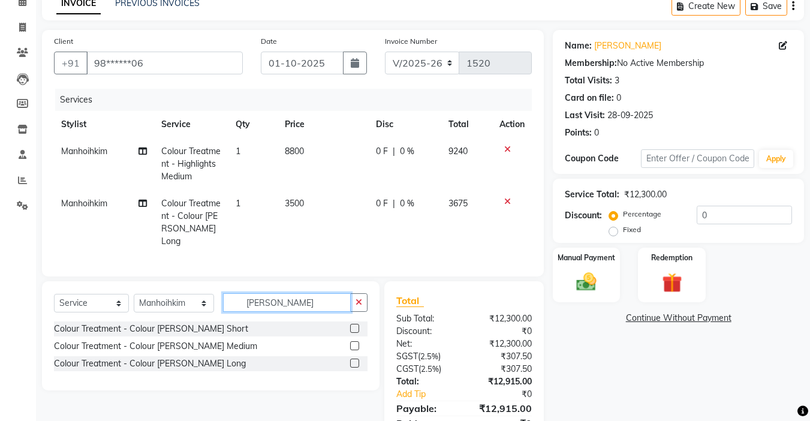
click at [297, 294] on input "[PERSON_NAME]" at bounding box center [287, 302] width 128 height 19
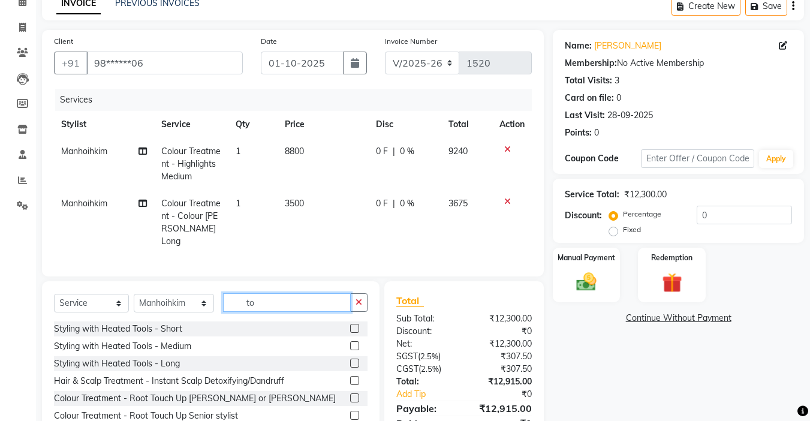
type input "t"
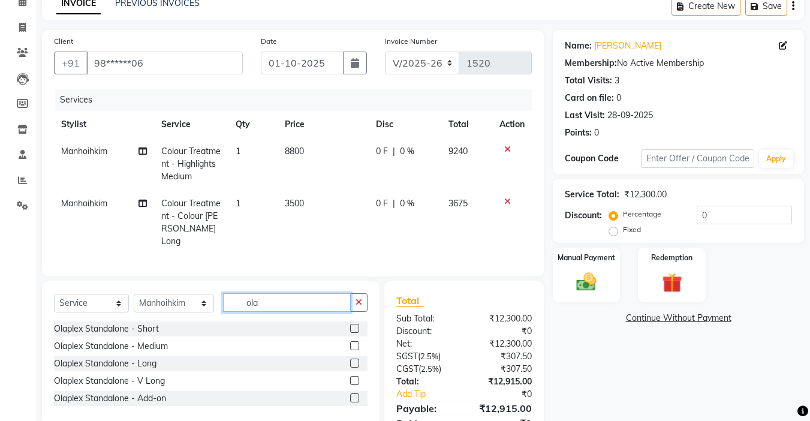
type input "ola"
click at [354, 341] on label at bounding box center [354, 345] width 9 height 9
click at [354, 342] on input "checkbox" at bounding box center [354, 346] width 8 height 8
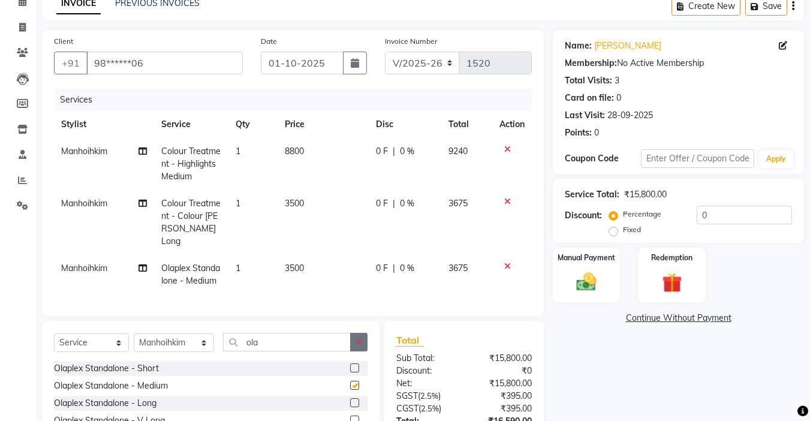
checkbox input "false"
click at [360, 351] on button "button" at bounding box center [358, 342] width 17 height 19
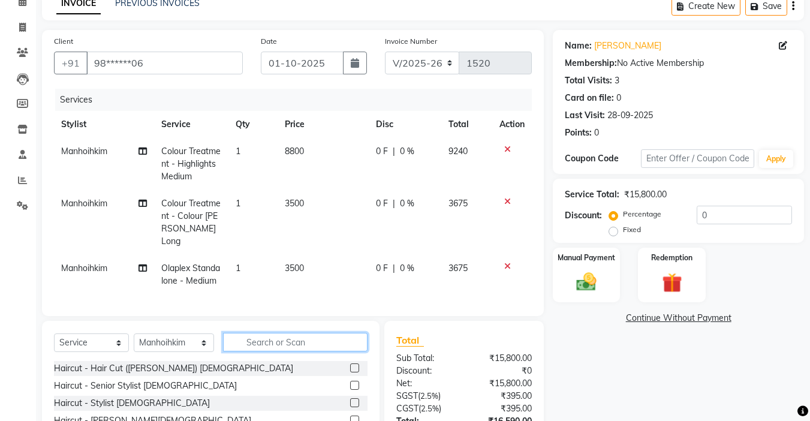
click at [261, 351] on input "text" at bounding box center [295, 342] width 144 height 19
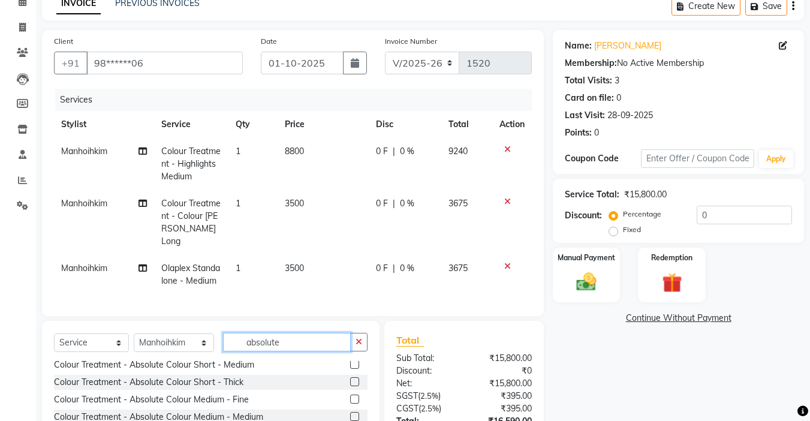
scroll to position [0, 0]
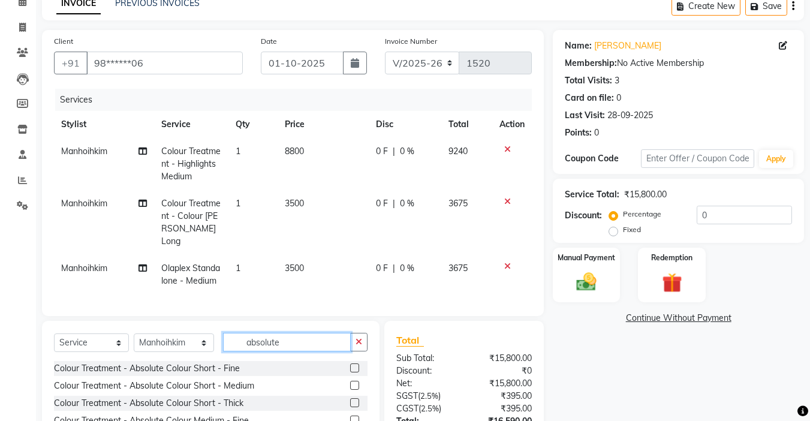
type input "absolute"
click at [350, 390] on label at bounding box center [354, 385] width 9 height 9
click at [350, 390] on input "checkbox" at bounding box center [354, 386] width 8 height 8
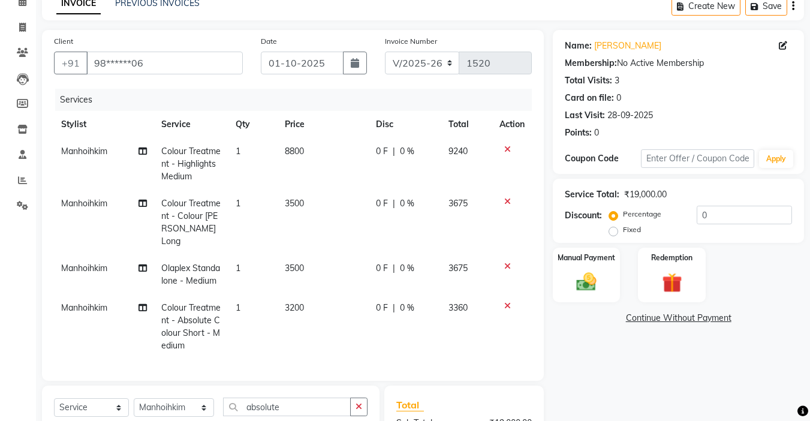
checkbox input "false"
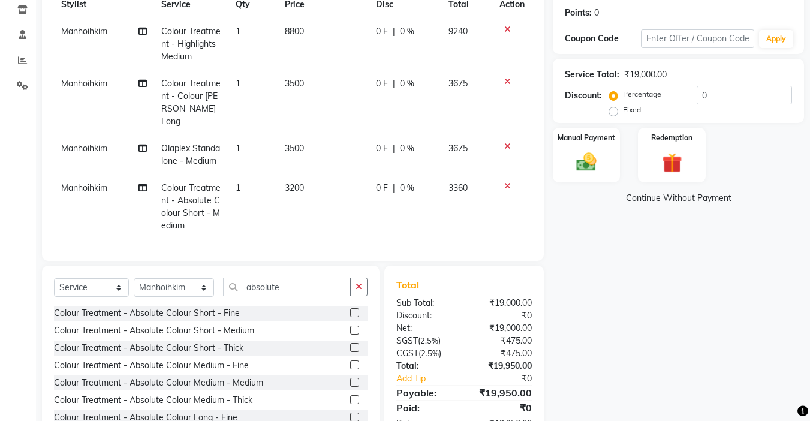
scroll to position [60, 0]
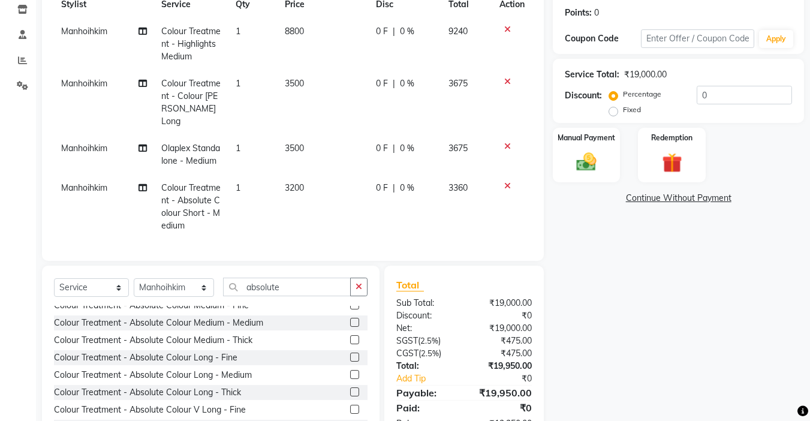
click at [350, 361] on label at bounding box center [354, 356] width 9 height 9
click at [350, 361] on input "checkbox" at bounding box center [354, 358] width 8 height 8
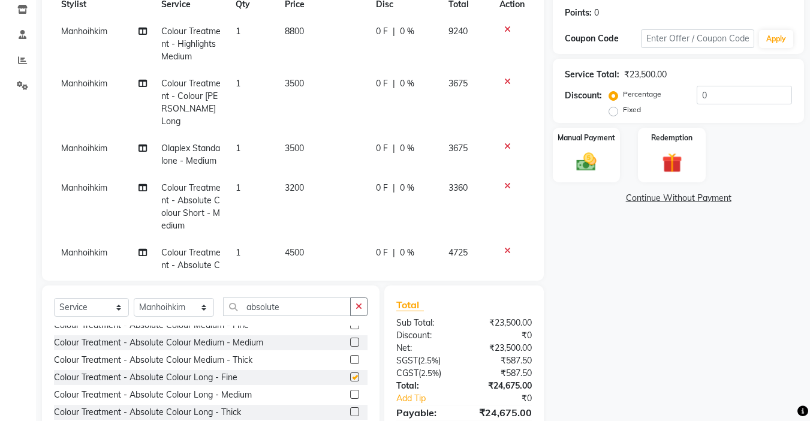
checkbox input "false"
click at [504, 183] on icon at bounding box center [507, 186] width 7 height 8
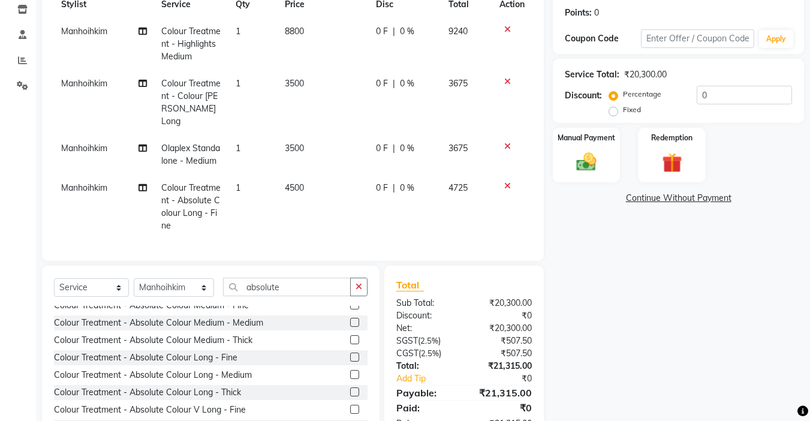
click at [295, 182] on td "4500" at bounding box center [323, 206] width 91 height 65
select select "70736"
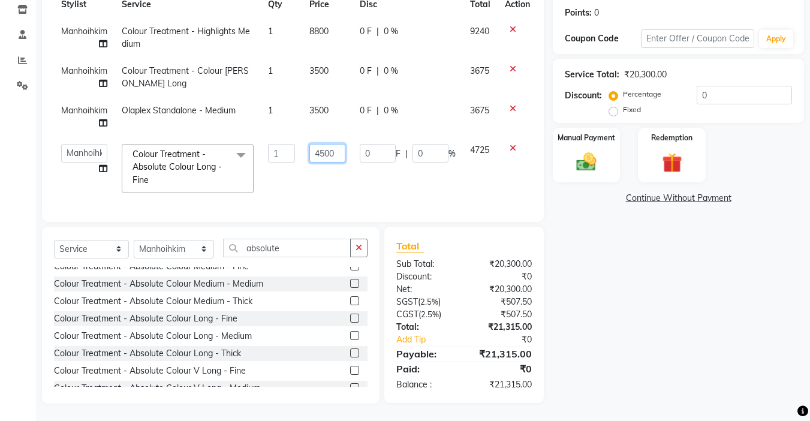
click at [326, 152] on input "4500" at bounding box center [327, 153] width 36 height 19
type input "4200"
click at [522, 201] on div "Services Stylist Service Qty Price Disc Total Action Manhoihkim Colour Treatmen…" at bounding box center [293, 89] width 478 height 241
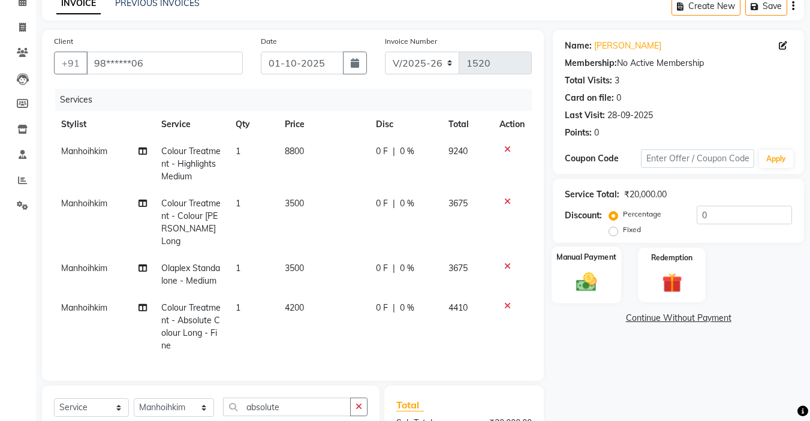
click at [596, 293] on img at bounding box center [586, 282] width 34 height 24
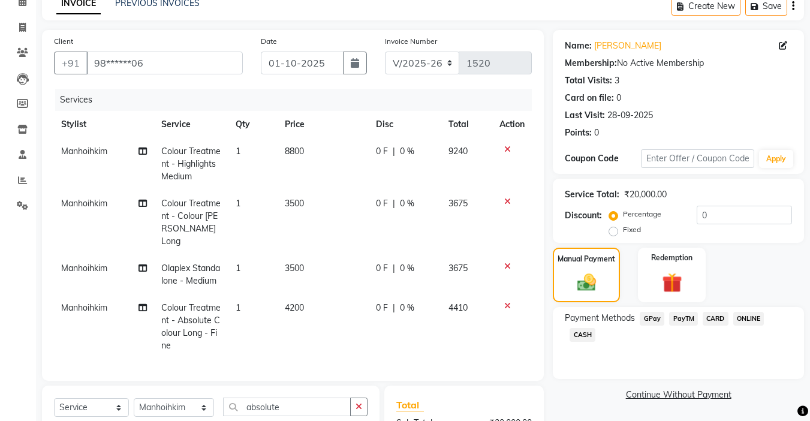
click at [658, 319] on span "GPay" at bounding box center [652, 319] width 25 height 14
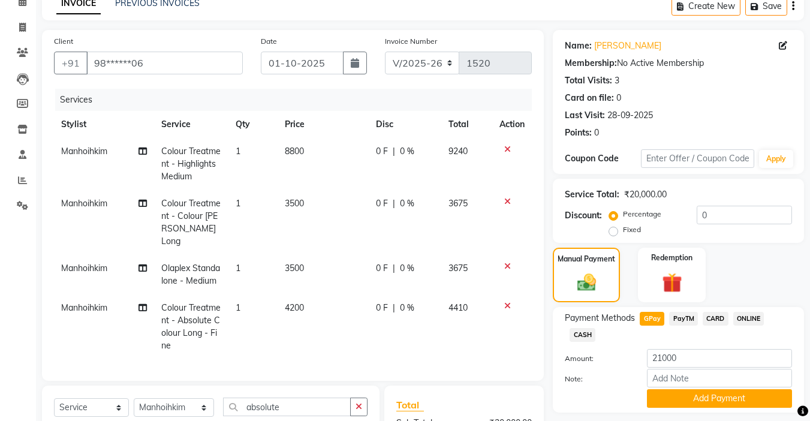
click at [693, 317] on span "PayTM" at bounding box center [683, 319] width 29 height 14
click at [726, 318] on span "CARD" at bounding box center [716, 319] width 26 height 14
click at [658, 317] on span "GPay" at bounding box center [652, 319] width 25 height 14
click at [685, 318] on span "PayTM" at bounding box center [683, 319] width 29 height 14
click at [196, 165] on span "Colour Treatment - Highlights Medium" at bounding box center [190, 164] width 59 height 36
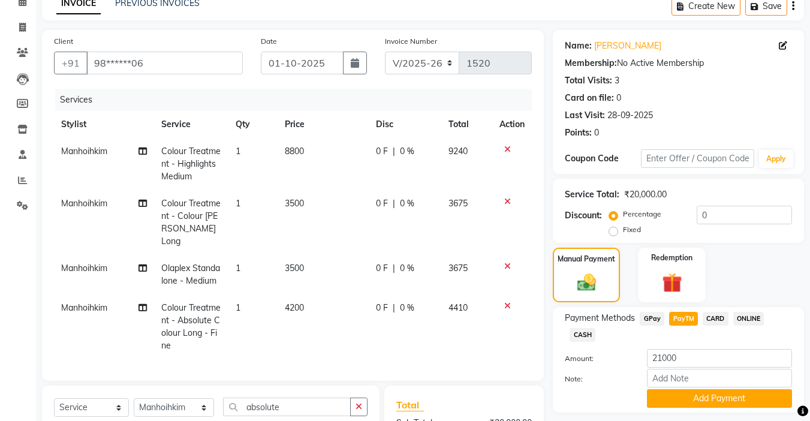
select select "70736"
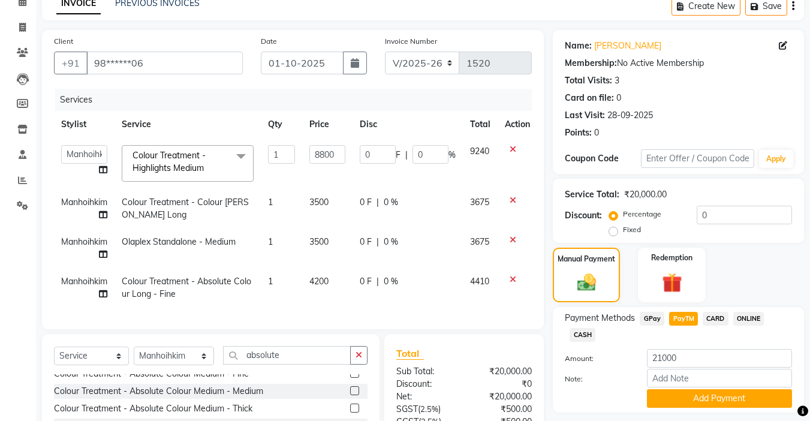
click at [206, 165] on span "Colour Treatment - Highlights Medium" at bounding box center [168, 161] width 73 height 23
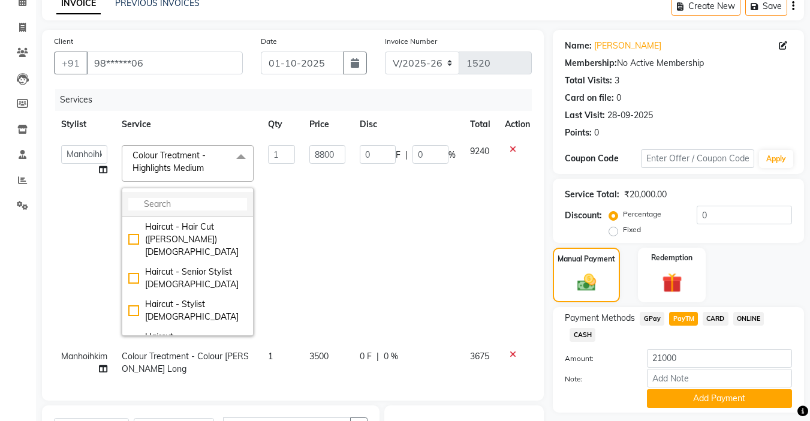
click at [191, 203] on input "multiselect-search" at bounding box center [187, 204] width 119 height 13
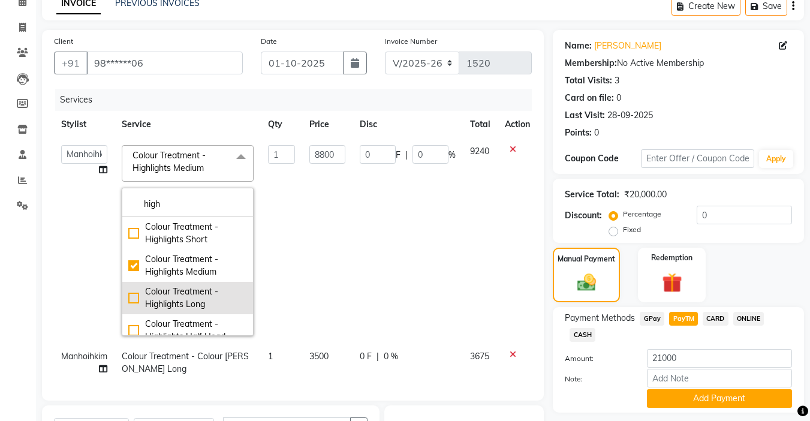
type input "high"
click at [141, 297] on div "Colour Treatment - Highlights Long" at bounding box center [187, 297] width 119 height 25
checkbox input "false"
checkbox input "true"
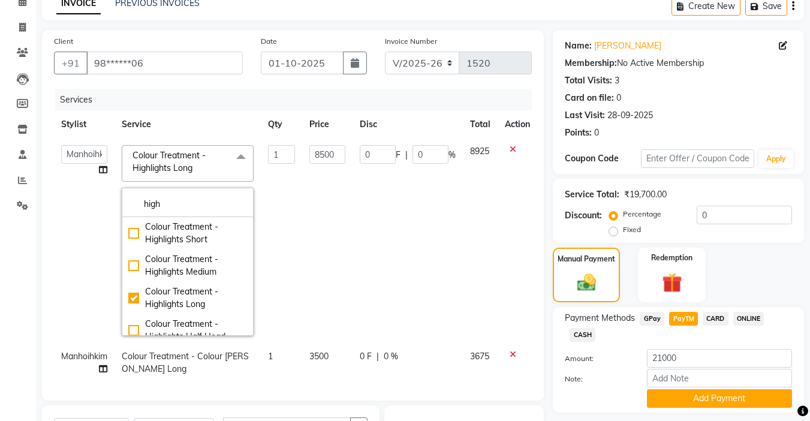
click at [68, 260] on td "Amrita [PERSON_NAME] [PERSON_NAME] Manager [PERSON_NAME] [PERSON_NAME] Remkim […" at bounding box center [84, 240] width 61 height 205
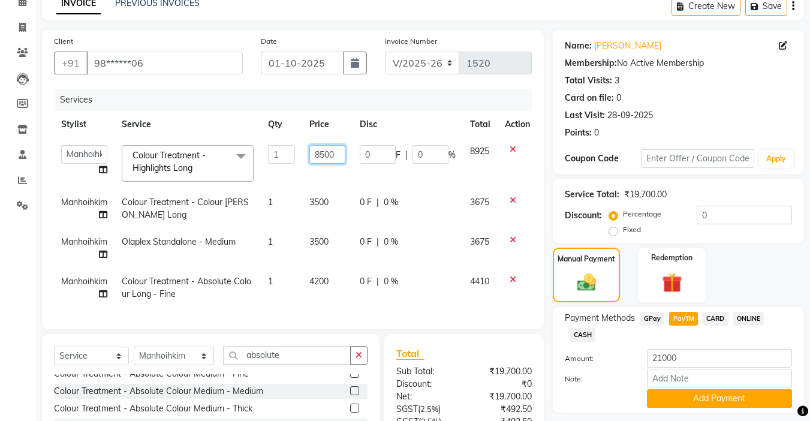
click at [326, 151] on input "8500" at bounding box center [327, 154] width 36 height 19
type input "8800"
click at [533, 329] on div "Client +91 98******06 Date [DATE] Invoice Number V/2025 V/[PHONE_NUMBER] Servic…" at bounding box center [293, 179] width 502 height 299
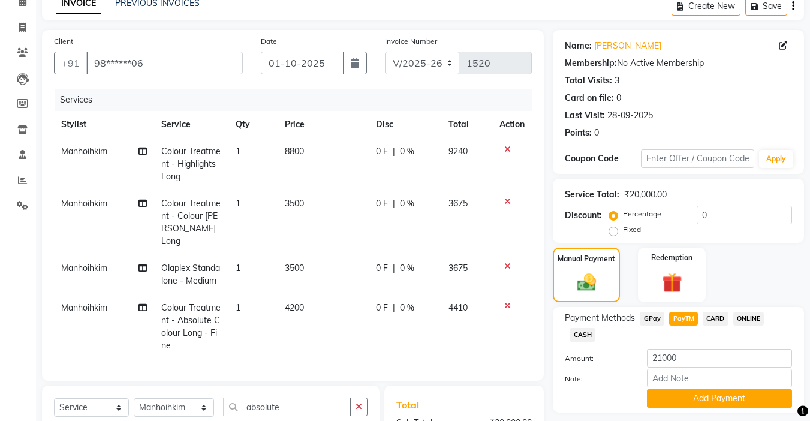
click at [653, 309] on div "Payment Methods GPay PayTM CARD ONLINE CASH Amount: 21000 Note: Add Payment" at bounding box center [678, 360] width 251 height 106
click at [654, 321] on span "GPay" at bounding box center [652, 319] width 25 height 14
click at [679, 319] on span "PayTM" at bounding box center [683, 319] width 29 height 14
